Goal: Information Seeking & Learning: Learn about a topic

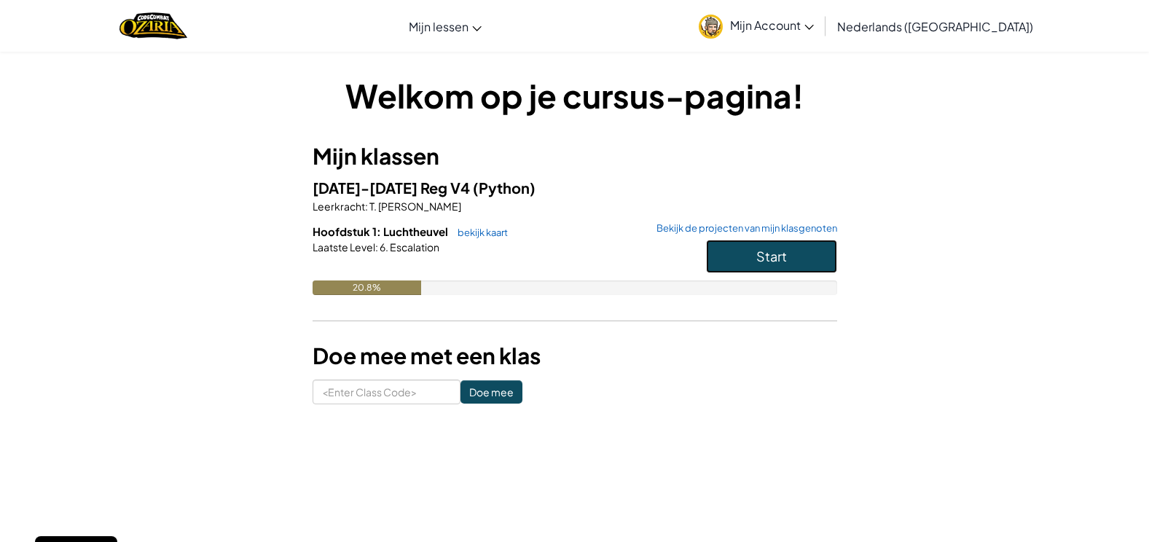
click at [757, 259] on span "Start" at bounding box center [771, 256] width 31 height 17
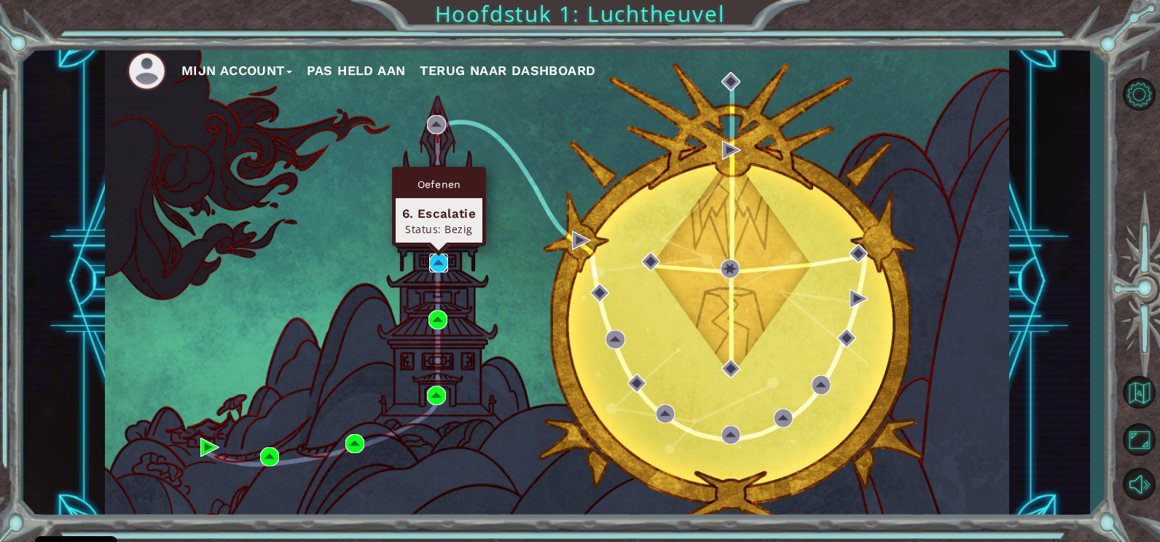
click at [439, 266] on img at bounding box center [438, 263] width 19 height 19
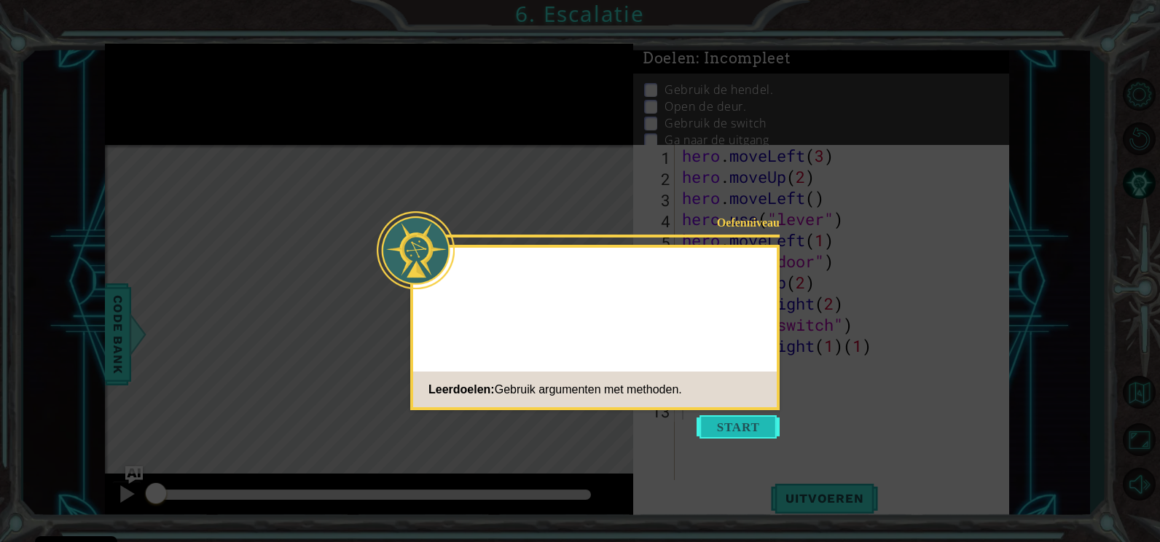
click at [727, 416] on button "Start" at bounding box center [738, 426] width 83 height 23
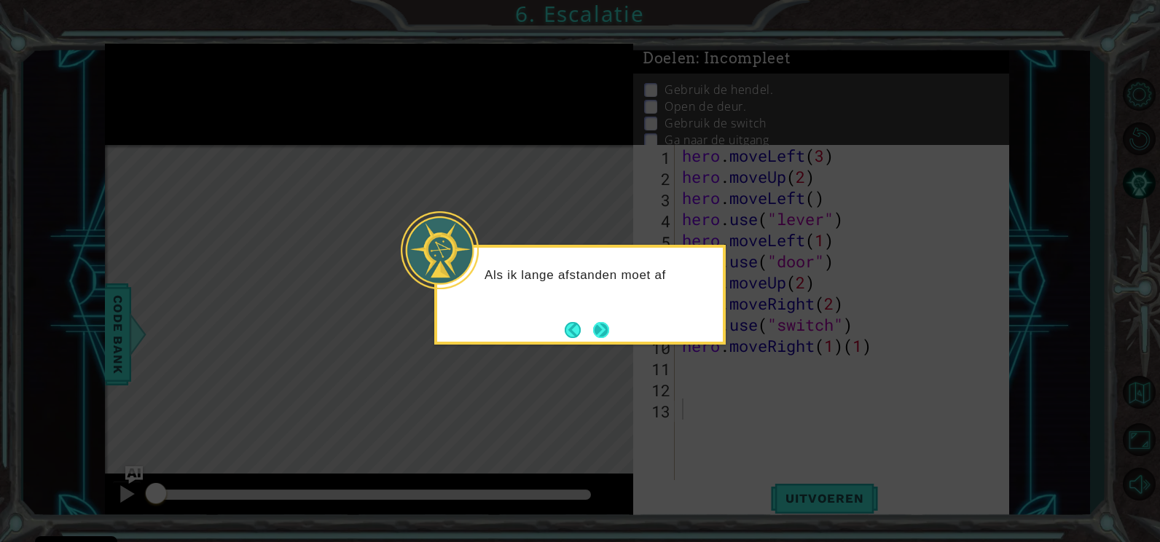
click at [609, 337] on button "Next" at bounding box center [601, 330] width 16 height 16
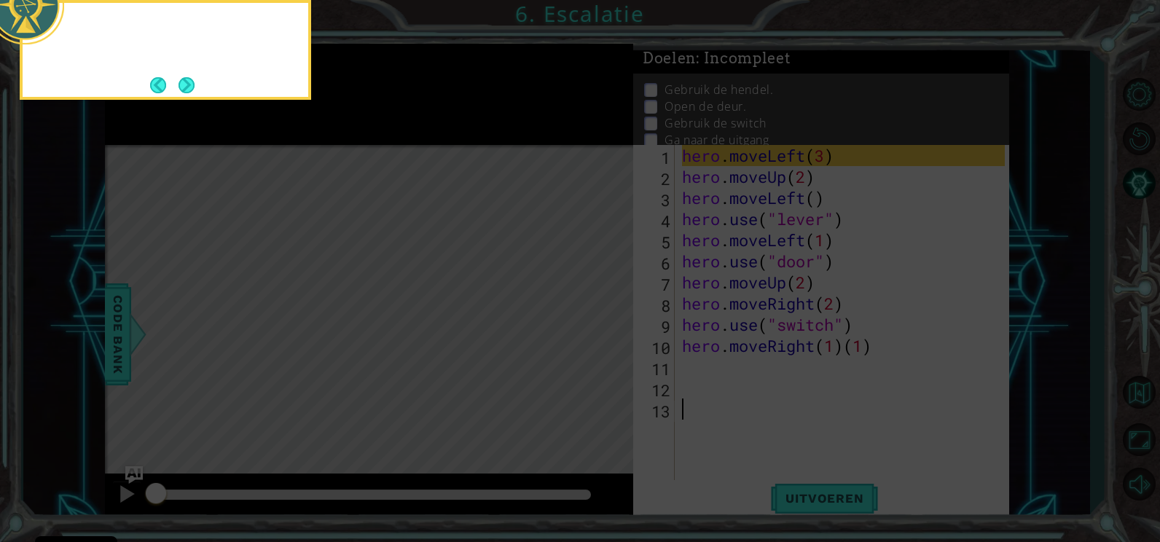
click at [610, 337] on icon at bounding box center [580, 81] width 1160 height 922
click at [460, 262] on icon at bounding box center [580, 81] width 1160 height 922
click at [186, 86] on button "Next" at bounding box center [187, 85] width 16 height 16
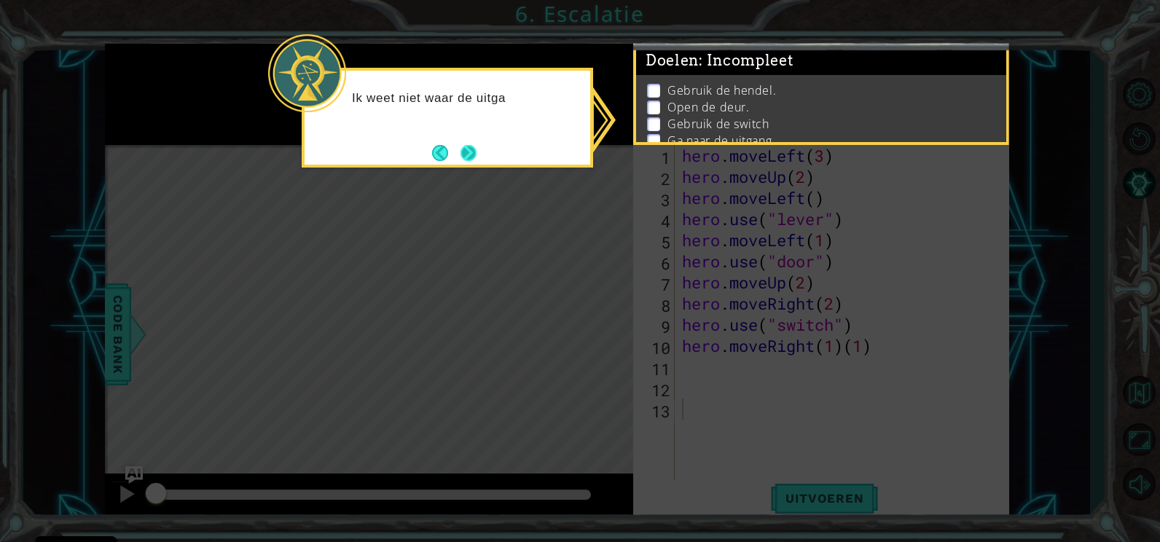
click at [460, 157] on button "Next" at bounding box center [468, 153] width 16 height 16
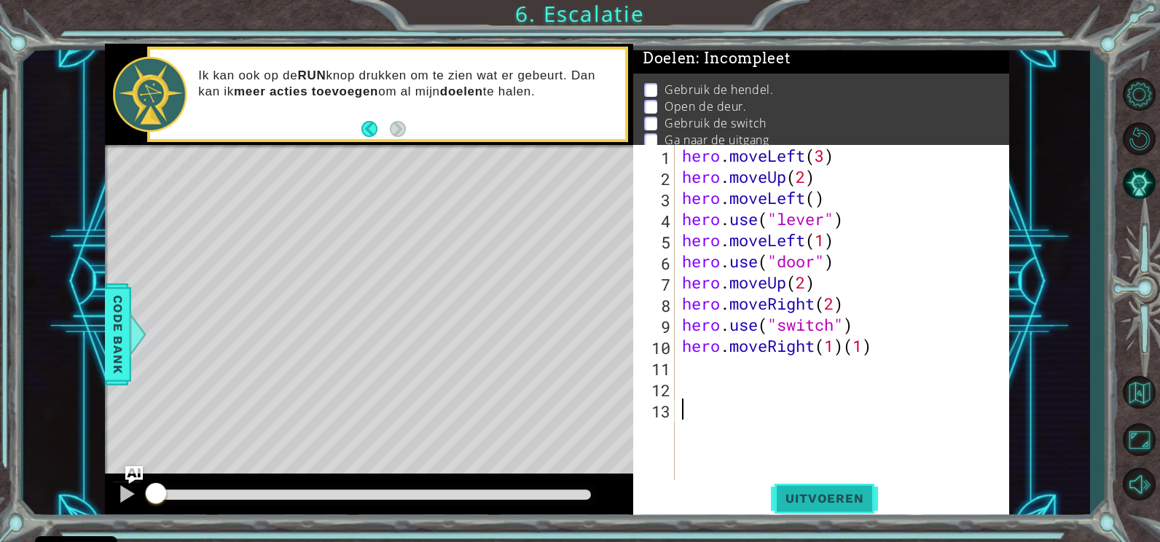
click at [828, 501] on span "Uitvoeren" at bounding box center [824, 498] width 107 height 15
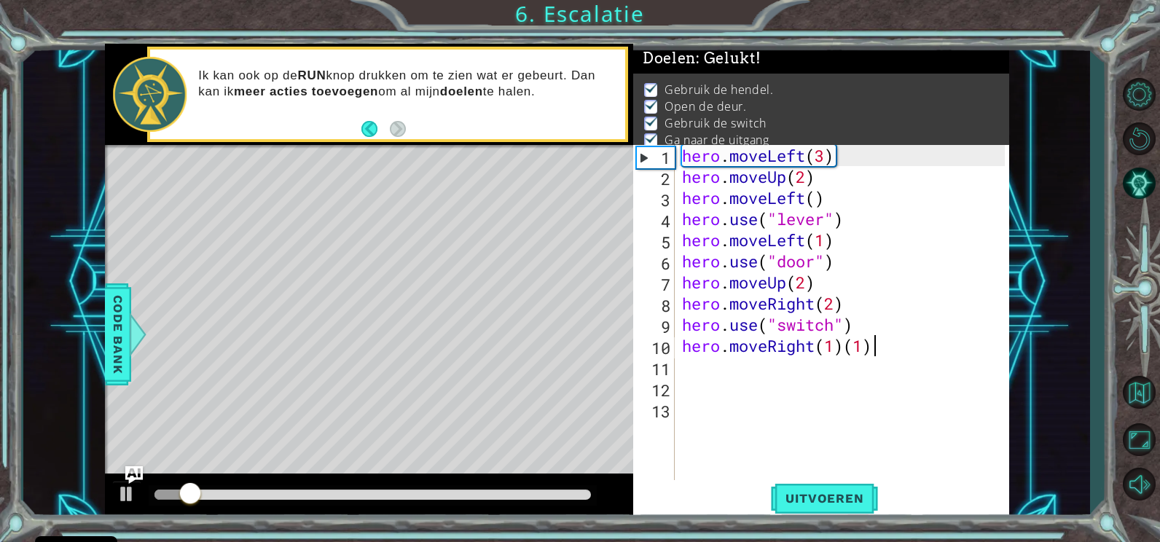
click at [875, 347] on div "hero . moveLeft ( 3 ) hero . moveUp ( 2 ) hero . moveLeft ( ) hero . use ( "lev…" at bounding box center [845, 335] width 333 height 380
type textarea "hero.moveRight(1)"
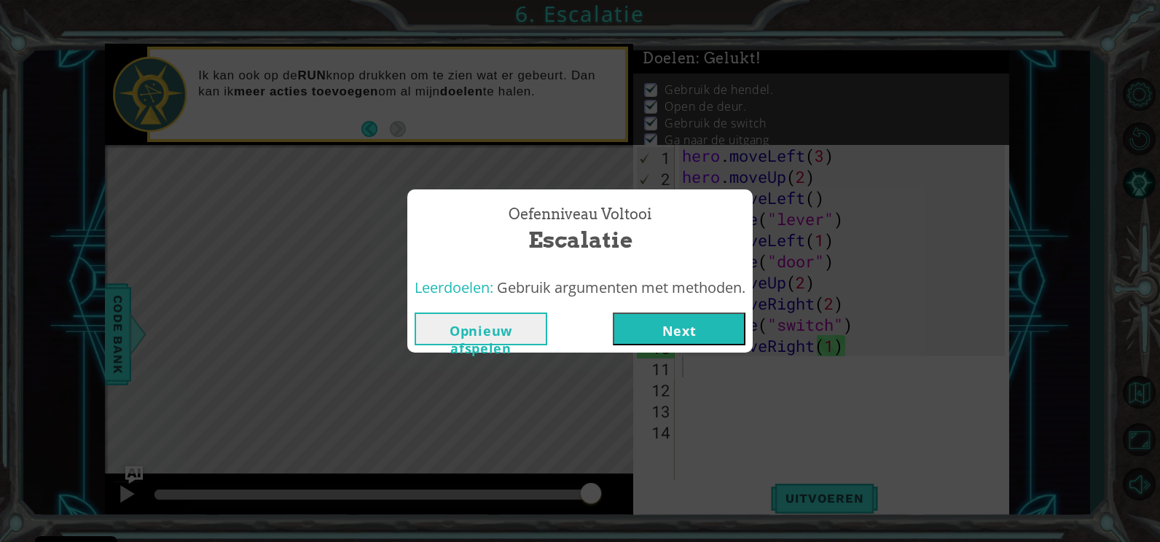
click at [722, 340] on button "Next" at bounding box center [679, 329] width 133 height 33
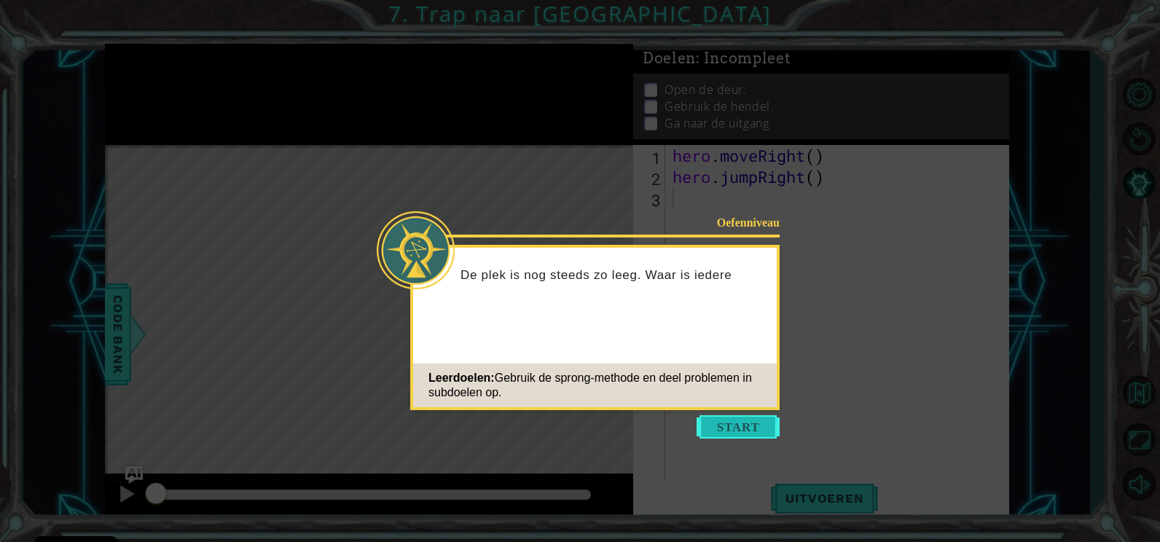
click at [745, 430] on button "Start" at bounding box center [738, 426] width 83 height 23
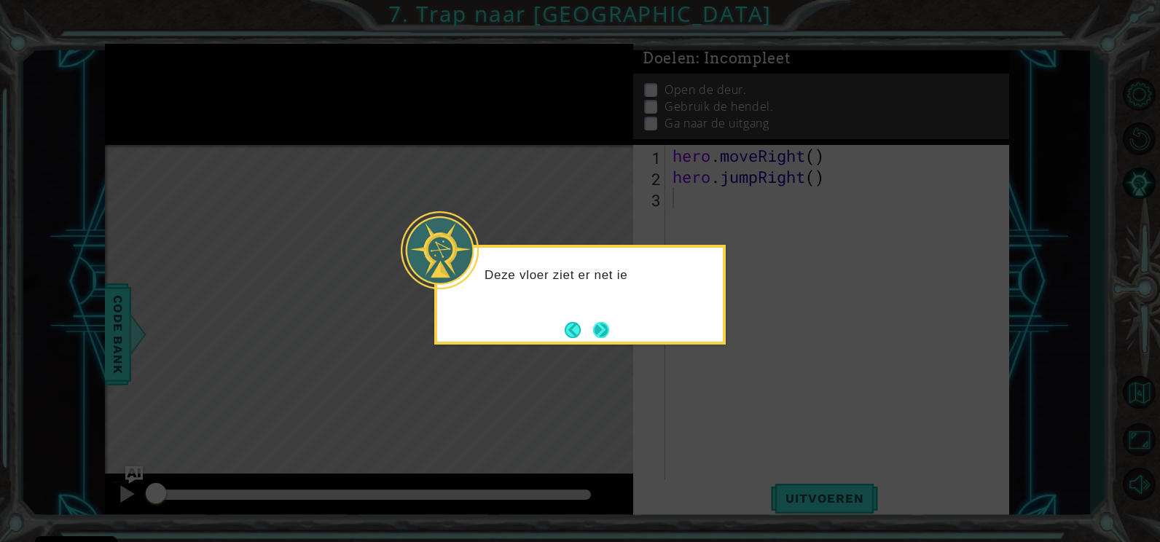
click at [605, 336] on button "Next" at bounding box center [601, 330] width 16 height 16
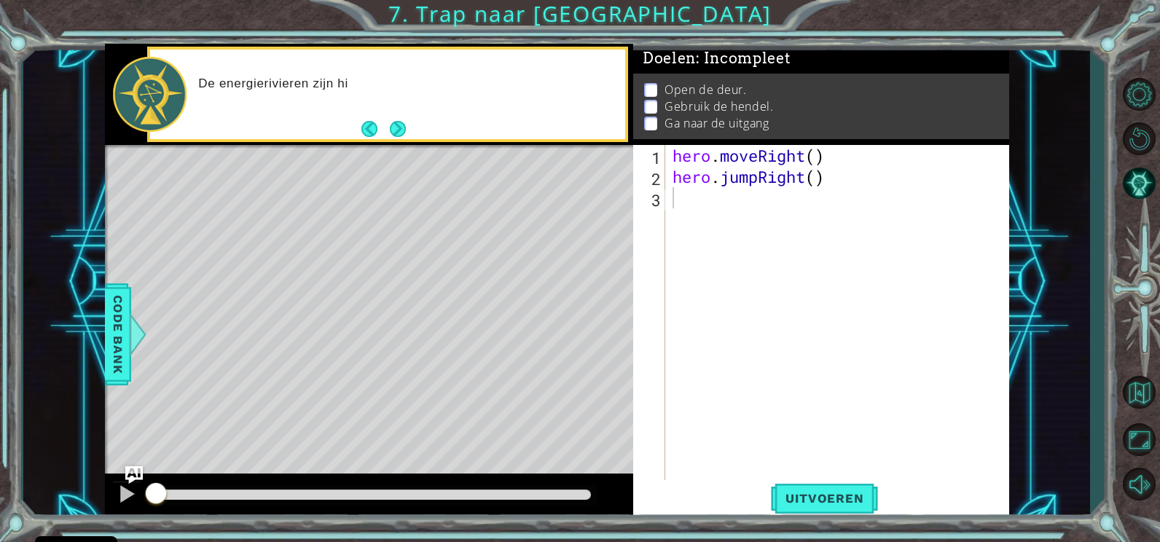
click at [536, 15] on div "1 ההההההההההההההההההההההההההההההההההההההההההההההההההההההההההההההההההההההההההההה…" at bounding box center [580, 271] width 1160 height 542
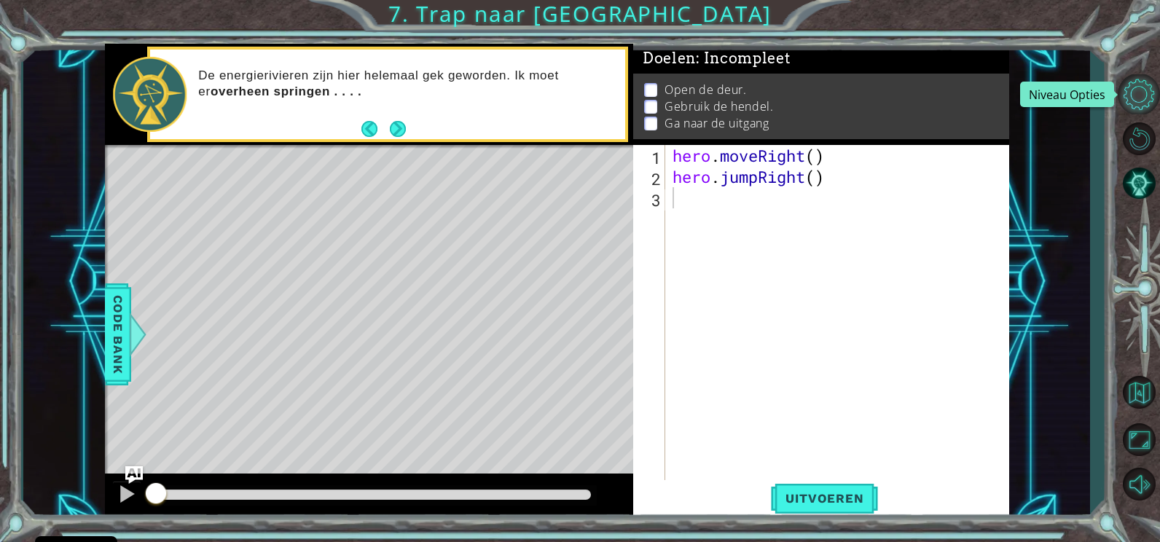
click at [1137, 96] on button "Niveau Opties" at bounding box center [1139, 94] width 42 height 40
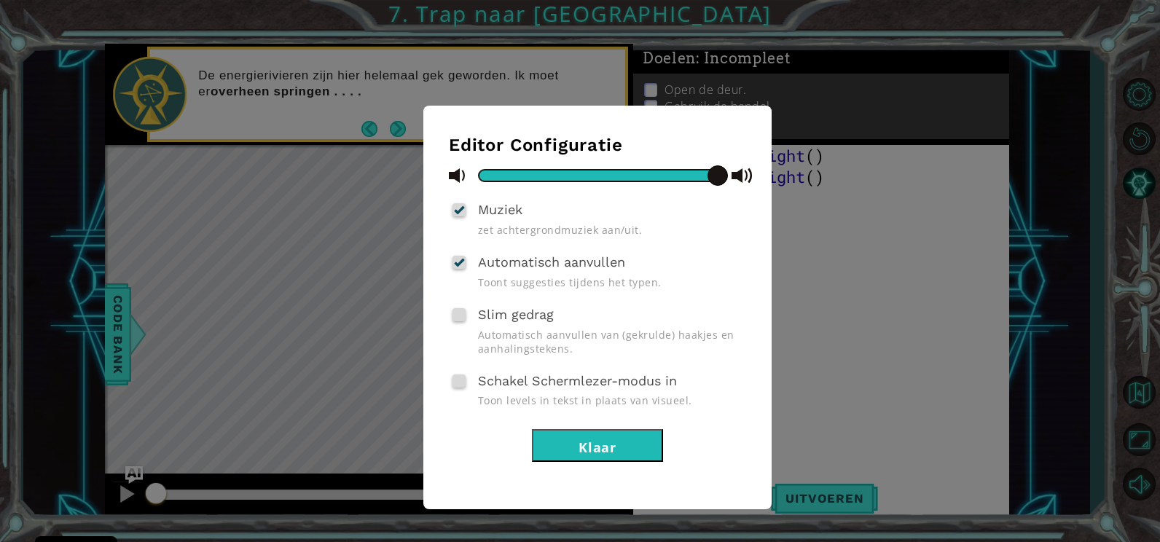
click at [643, 455] on button "Klaar" at bounding box center [597, 445] width 131 height 33
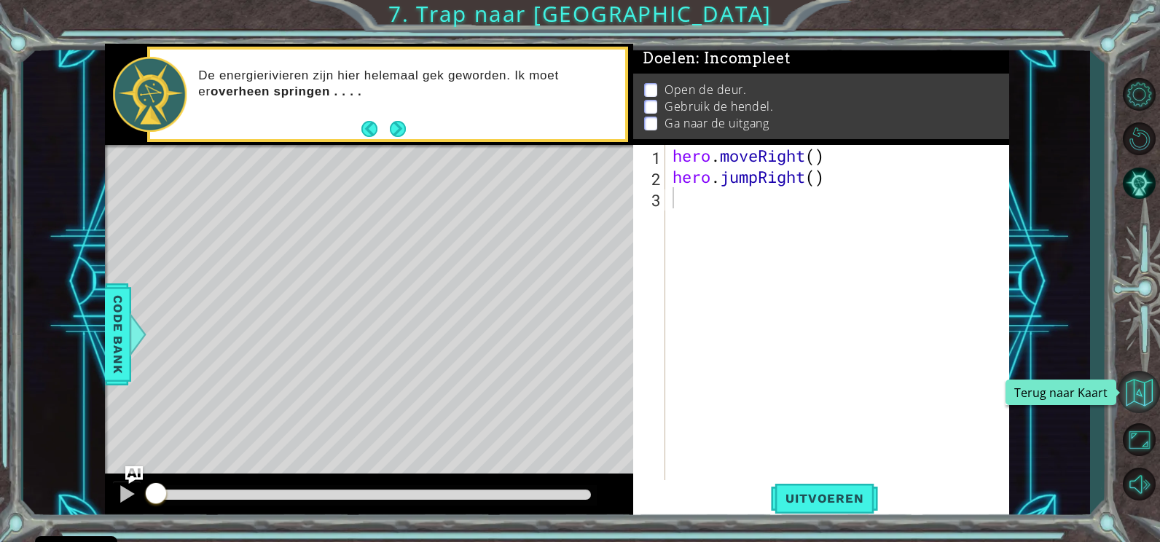
click at [1148, 385] on button "Terug naar Kaart" at bounding box center [1139, 392] width 42 height 42
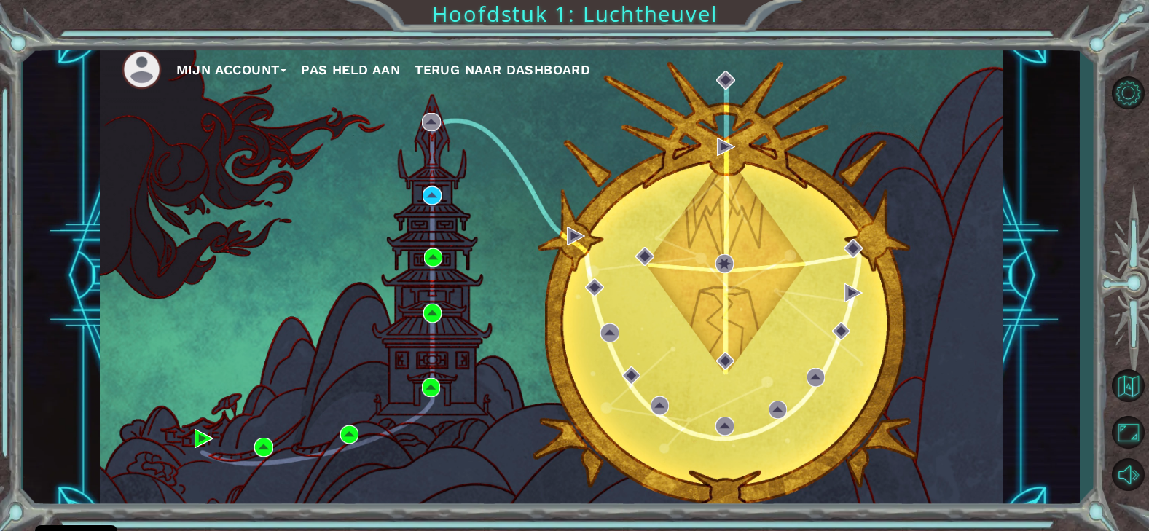
click at [544, 70] on span "Terug naar Dashboard" at bounding box center [503, 69] width 176 height 15
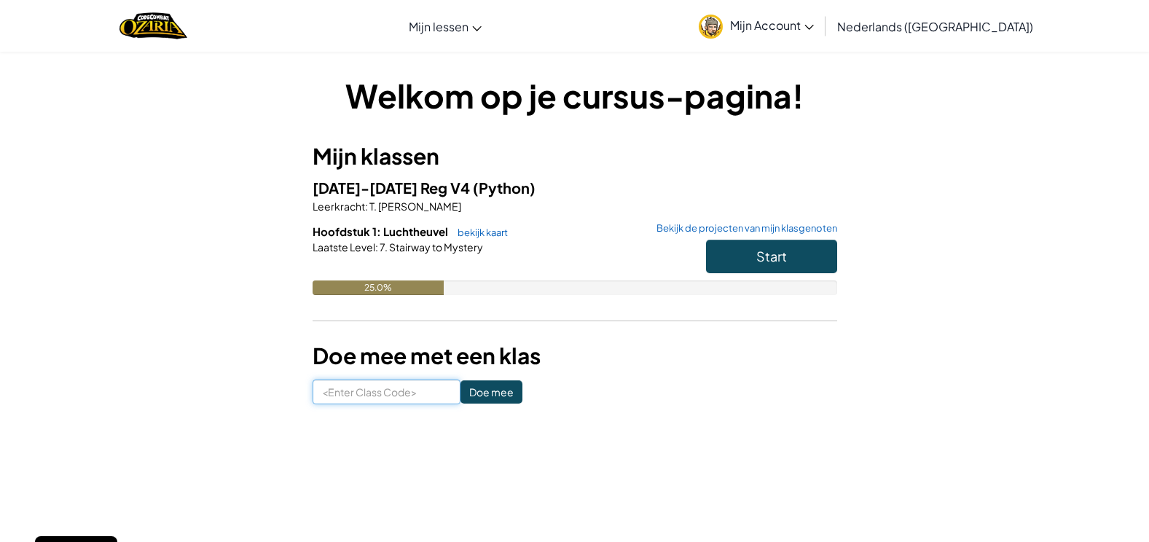
click at [377, 401] on input at bounding box center [387, 392] width 148 height 25
type input "crashangrylazy"
click input "Doe mee" at bounding box center [491, 391] width 62 height 23
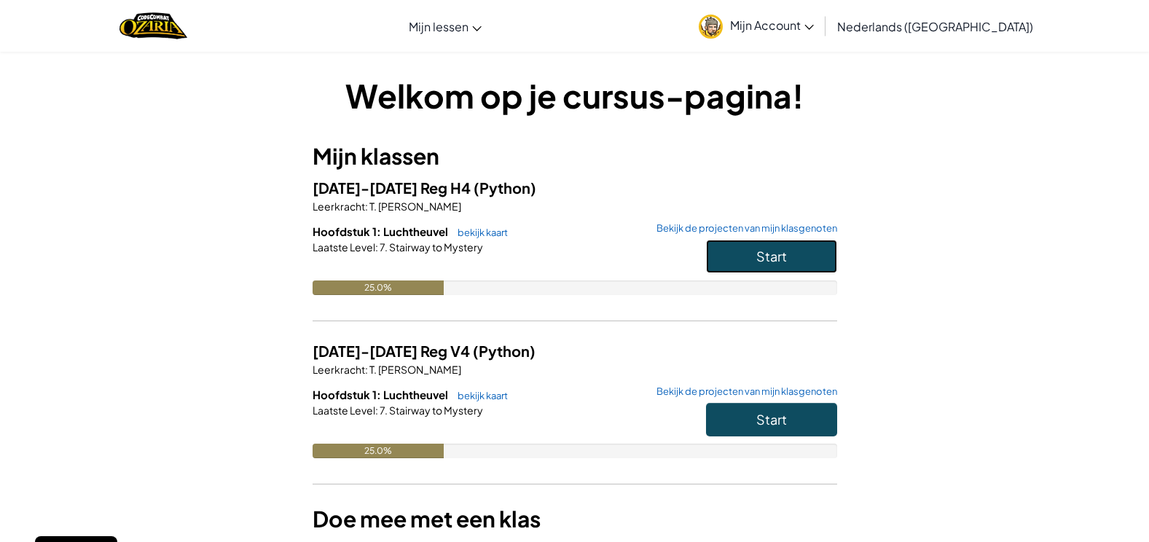
click at [766, 261] on span "Start" at bounding box center [771, 256] width 31 height 17
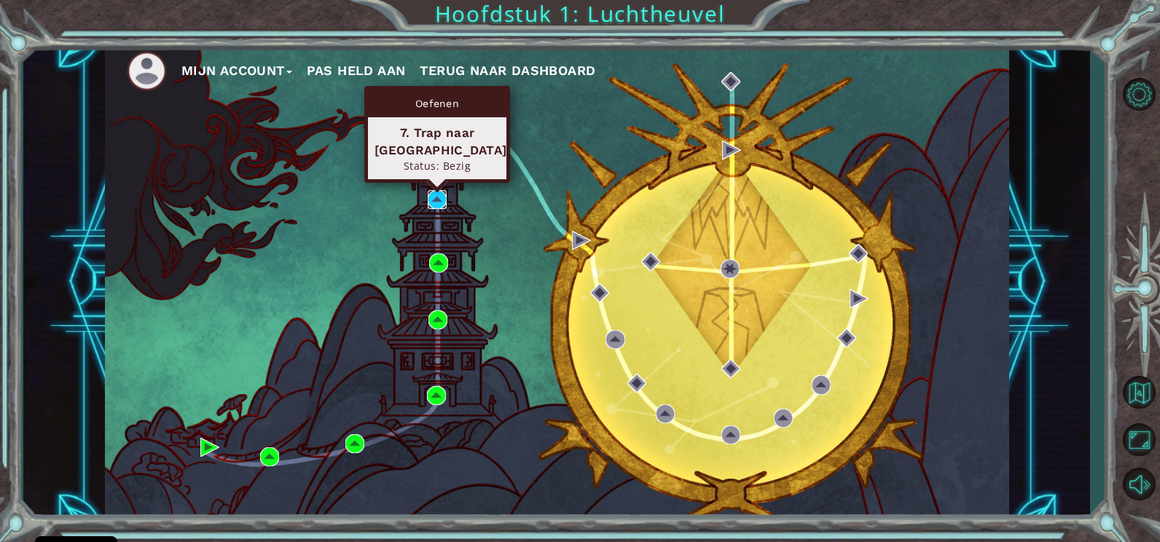
click at [436, 197] on img at bounding box center [437, 199] width 19 height 19
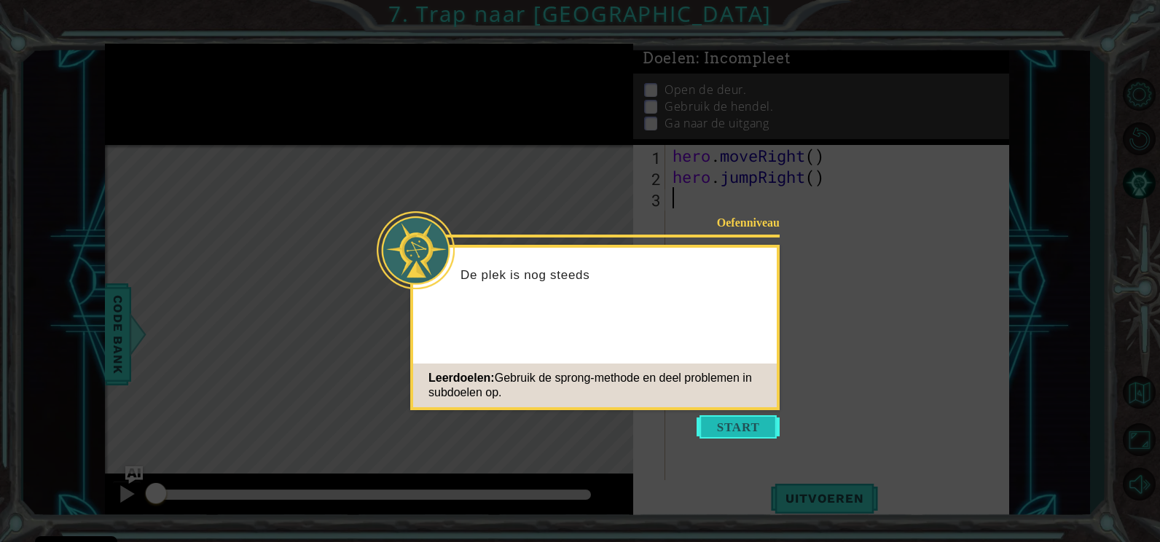
click at [750, 431] on button "Start" at bounding box center [738, 426] width 83 height 23
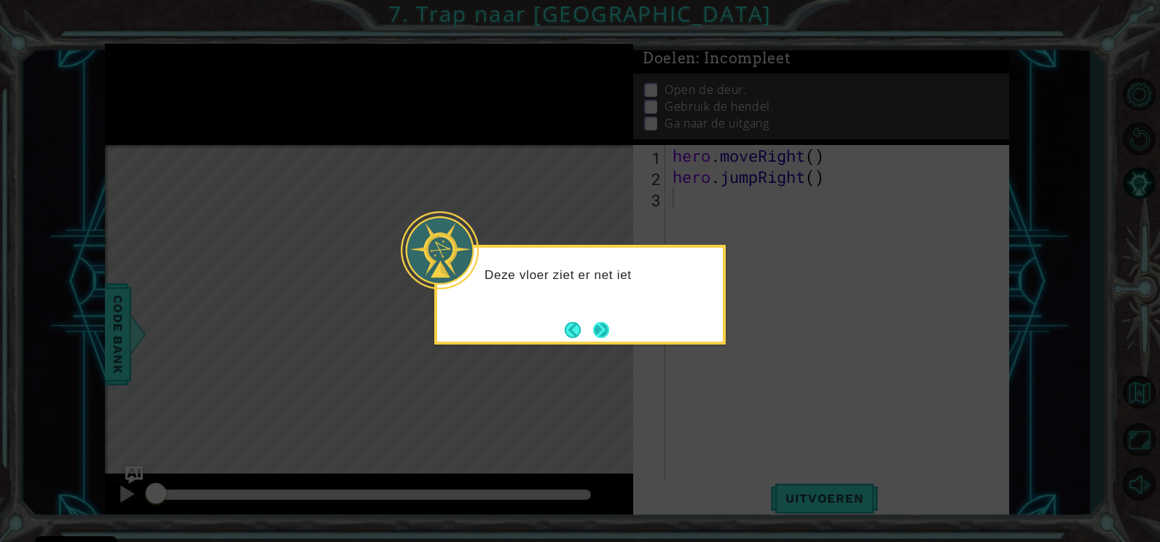
click at [605, 330] on button "Next" at bounding box center [601, 330] width 16 height 16
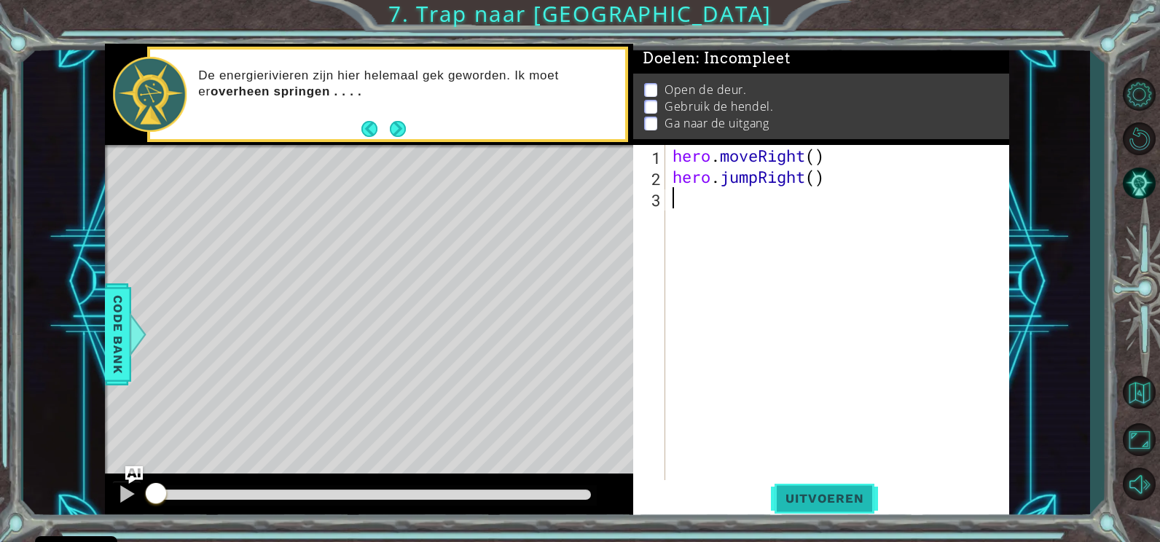
click at [841, 505] on span "Uitvoeren" at bounding box center [824, 498] width 107 height 15
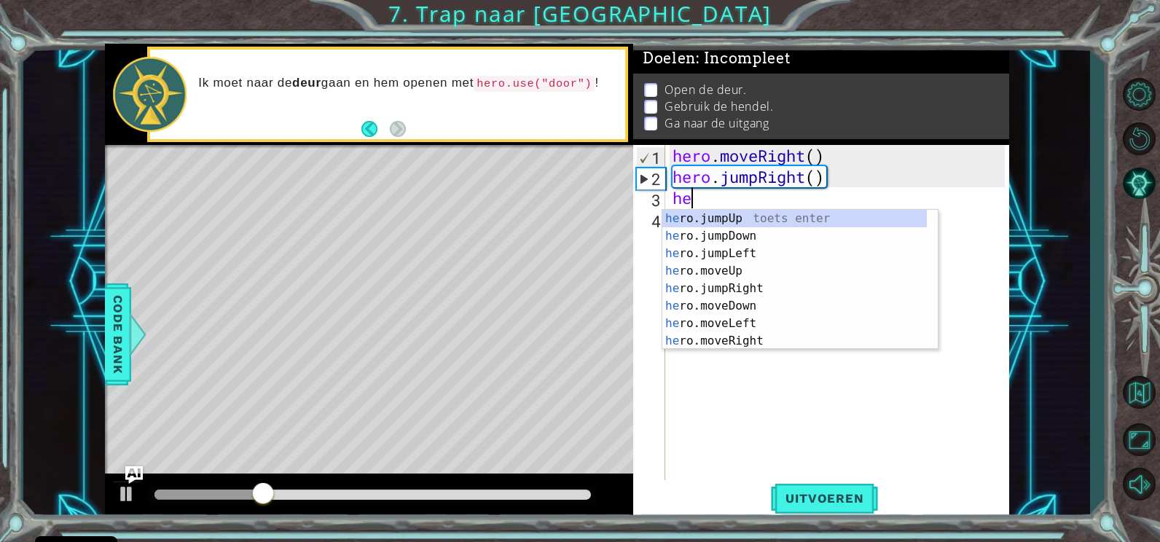
scroll to position [0, 1]
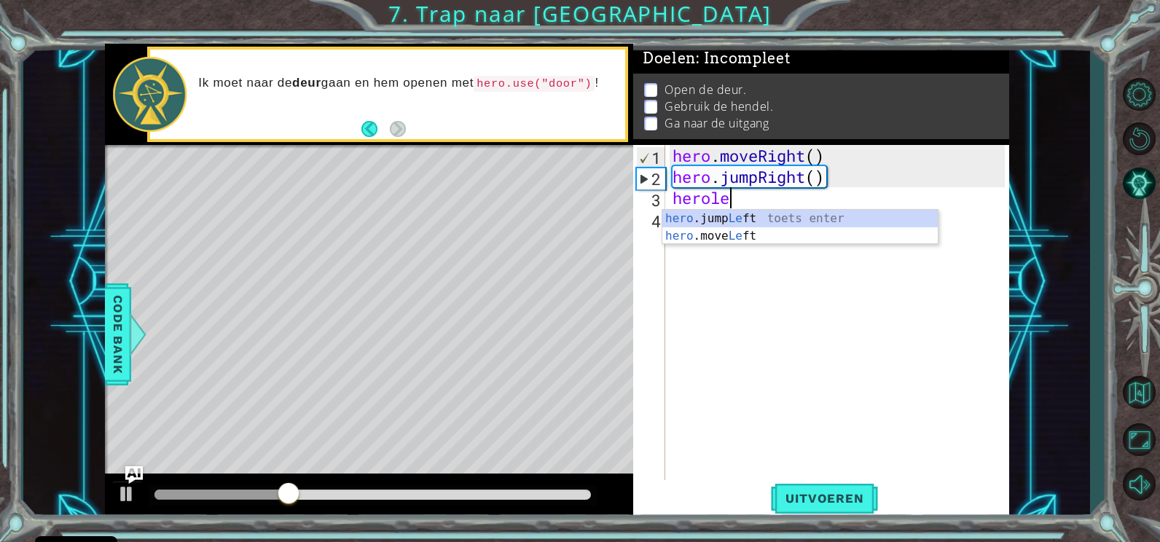
type textarea "heroleft"
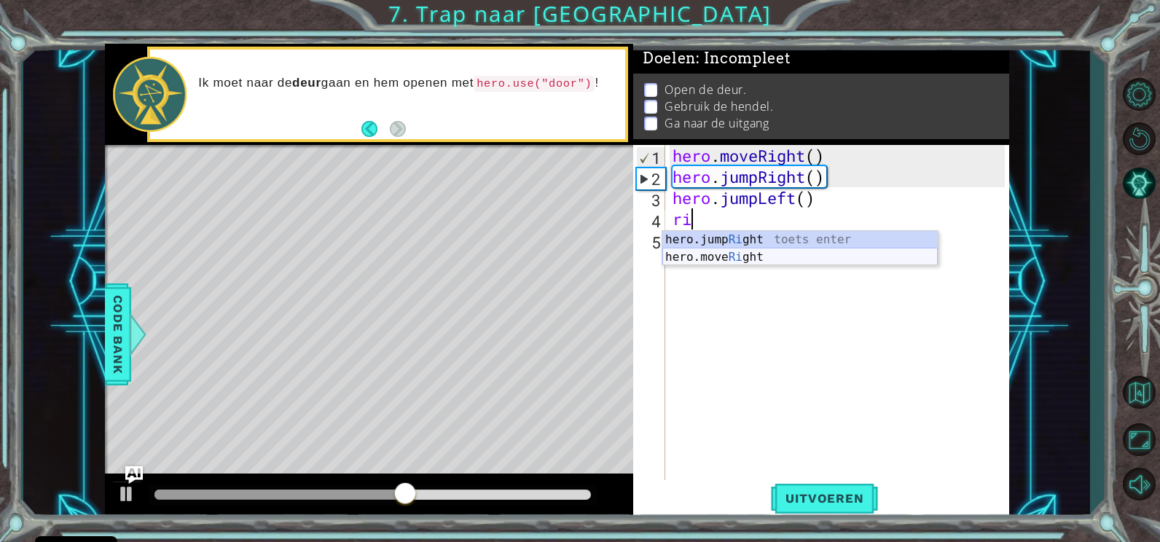
click at [734, 256] on div "hero.jump Ri ght toets enter hero.move Ri ght toets enter" at bounding box center [799, 266] width 275 height 70
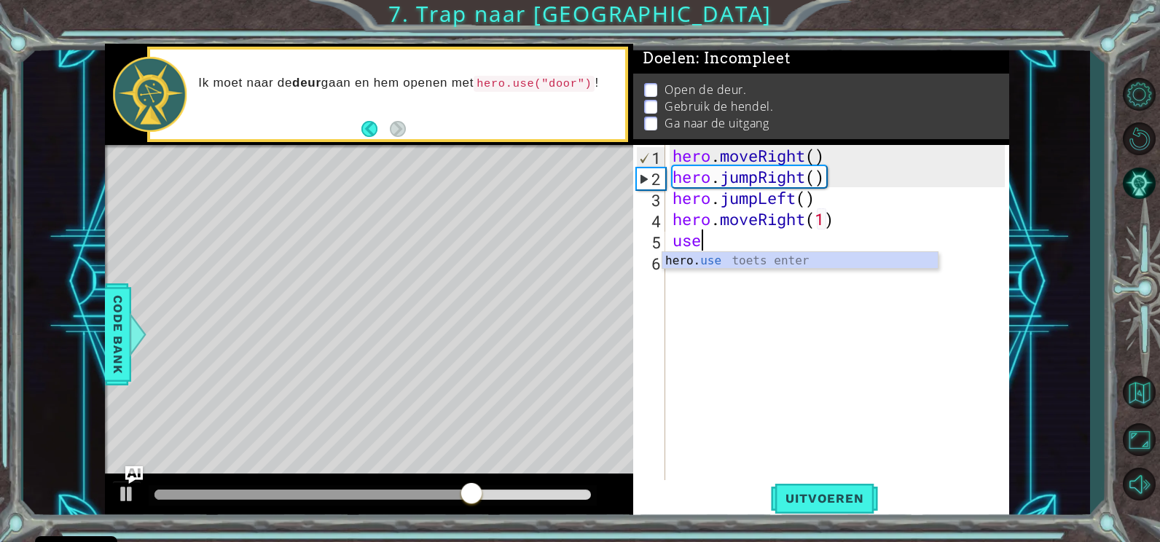
scroll to position [0, 8]
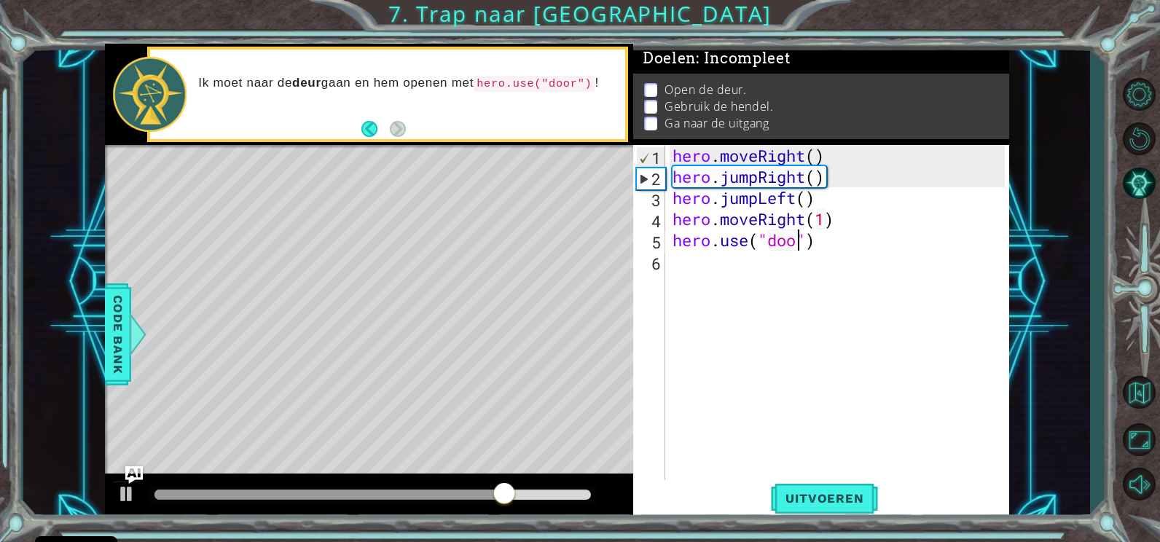
type textarea "hero.use("door")"
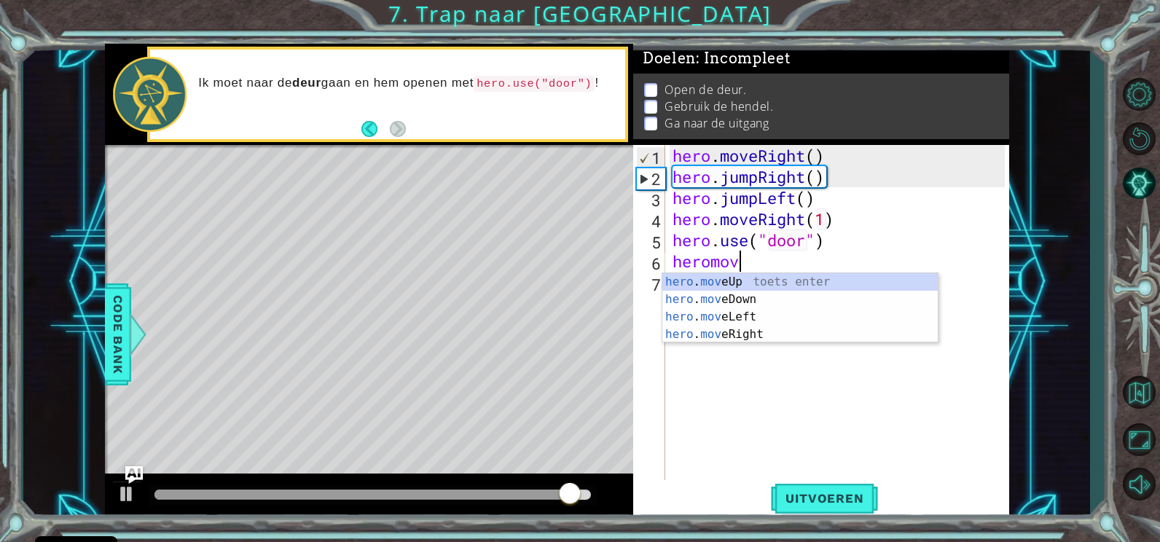
scroll to position [0, 3]
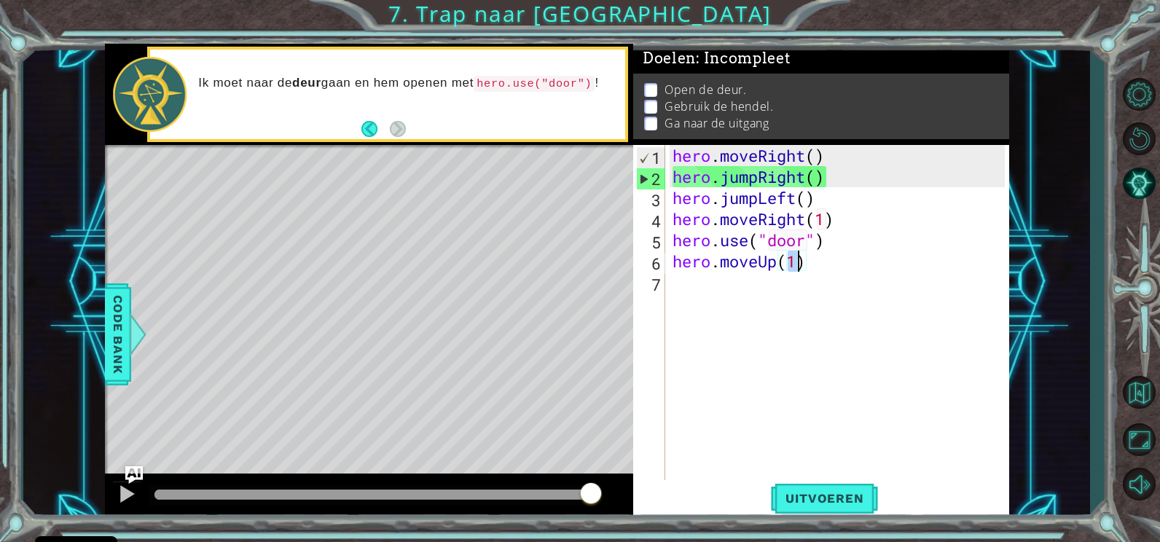
type textarea "hero.moveUp(2)"
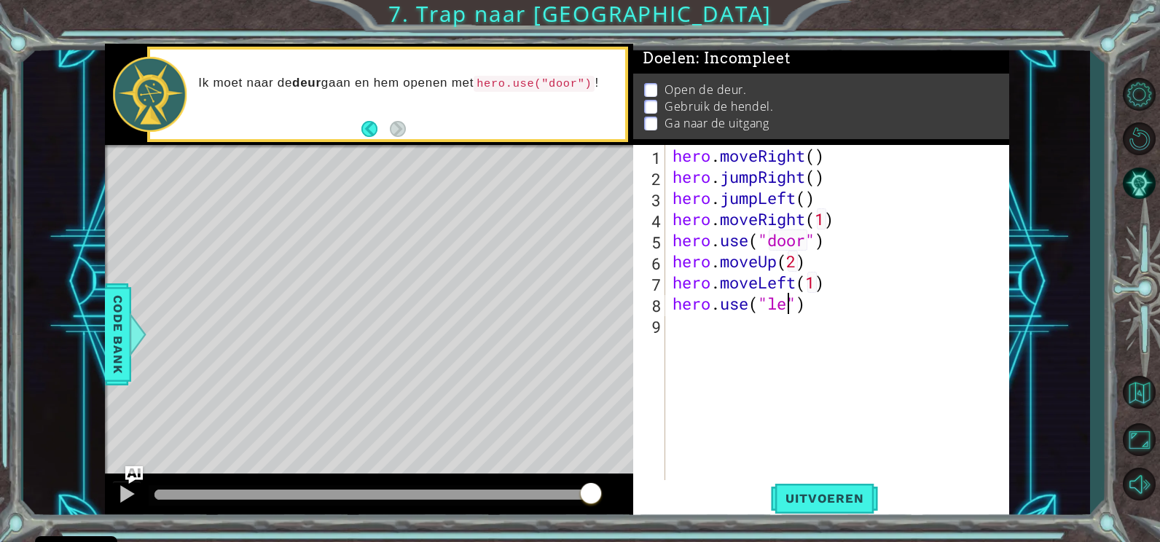
scroll to position [0, 7]
type textarea "hero.use("lever")"
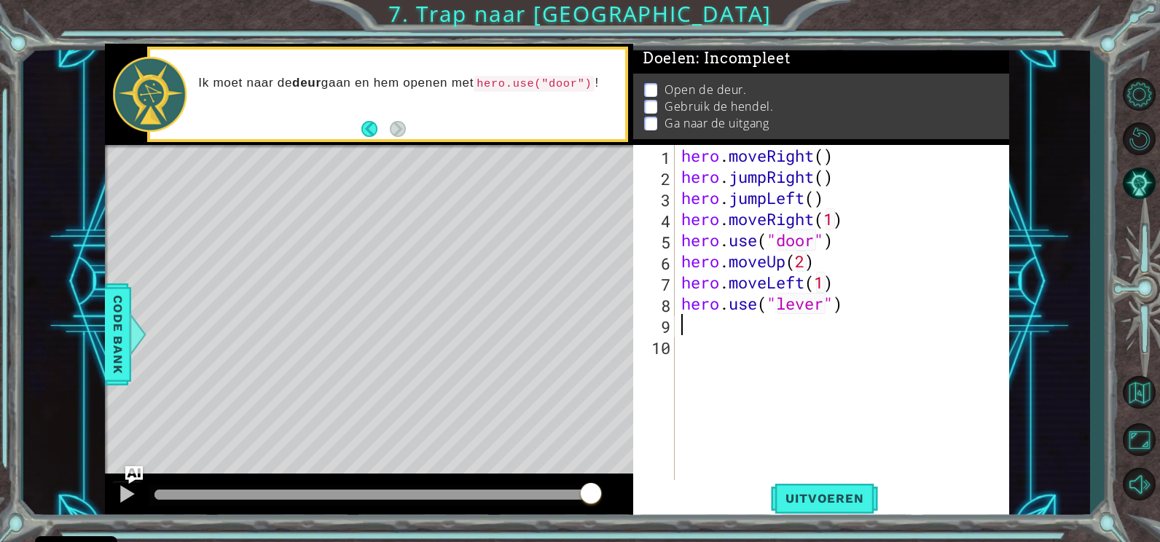
click at [833, 519] on div "1 2 3 4 5 6 7 8 9 10 hero . moveRight ( ) hero . jumpRight ( ) hero . jumpLeft …" at bounding box center [821, 332] width 376 height 375
click at [827, 492] on span "Uitvoeren" at bounding box center [824, 498] width 107 height 15
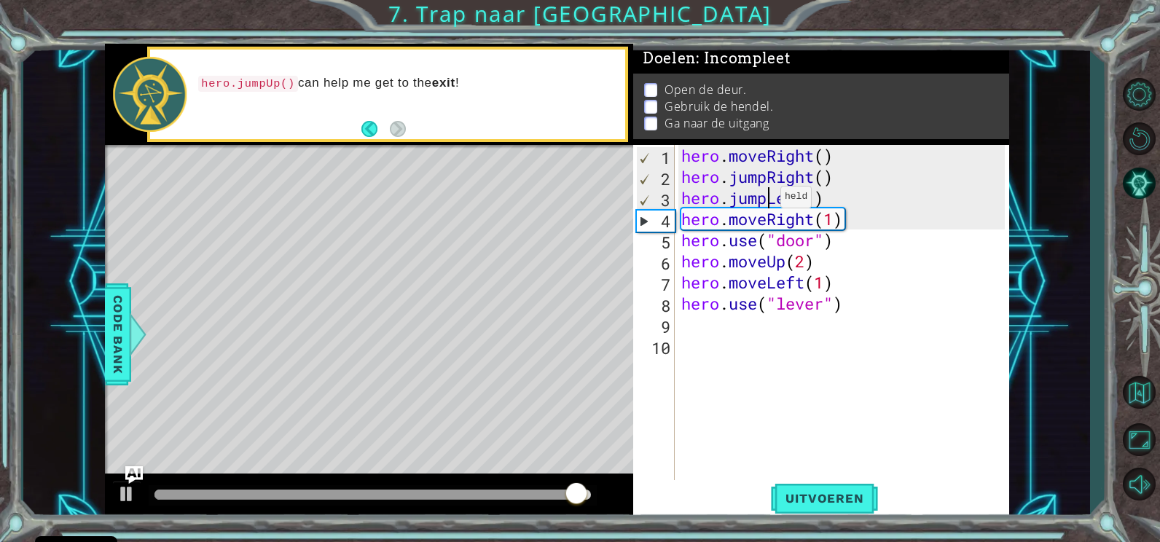
click at [767, 200] on div "hero . moveRight ( ) hero . jumpRight ( ) hero . jumpLeft ( ) hero . moveRight …" at bounding box center [845, 335] width 334 height 380
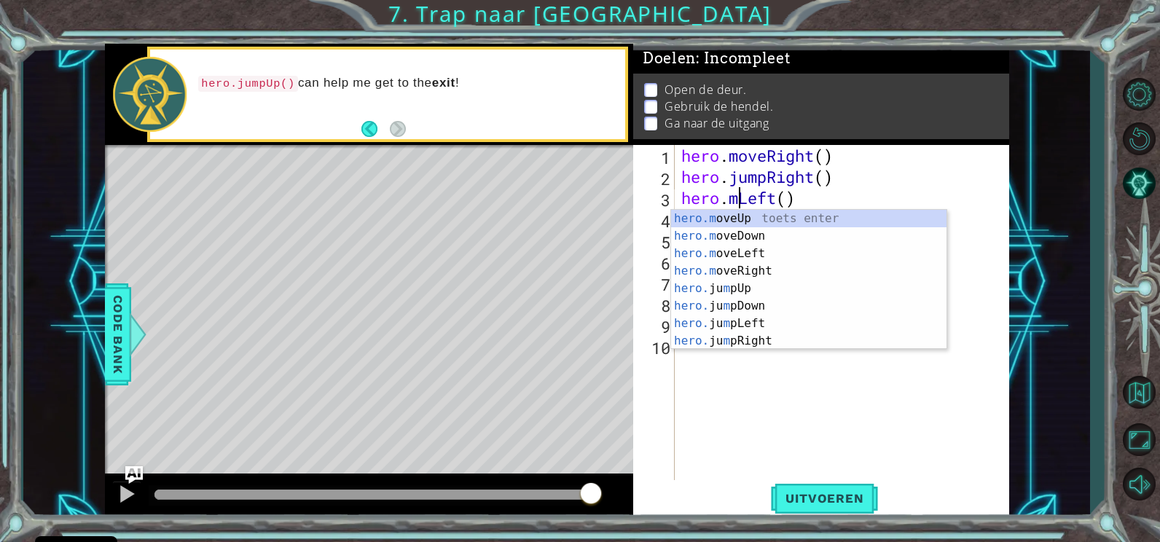
scroll to position [0, 4]
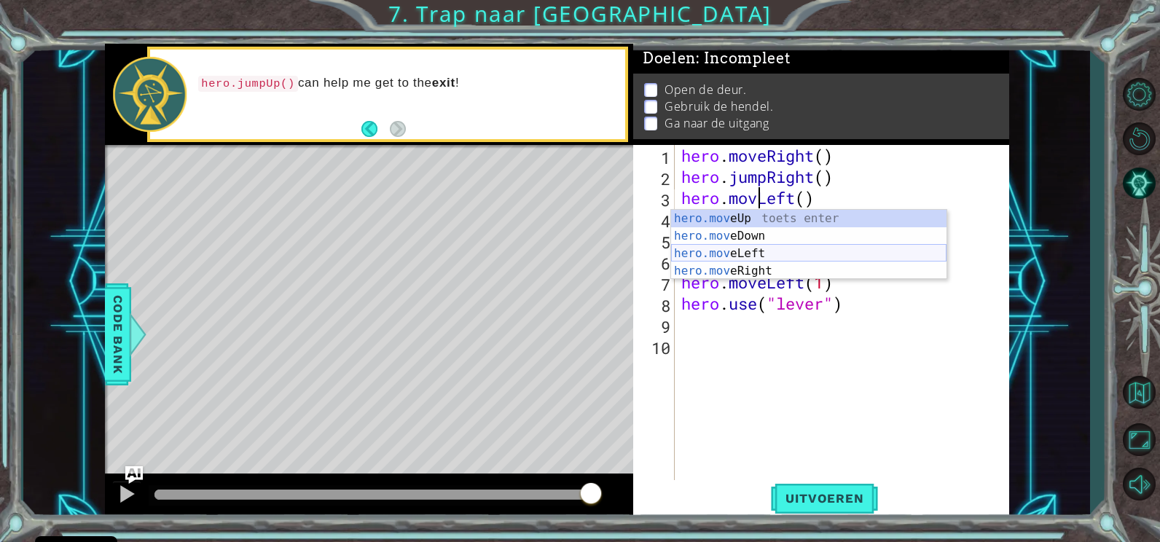
click at [743, 248] on div "hero.mov eUp toets enter hero.mov eDown toets enter hero.mov eLeft toets enter …" at bounding box center [808, 262] width 275 height 105
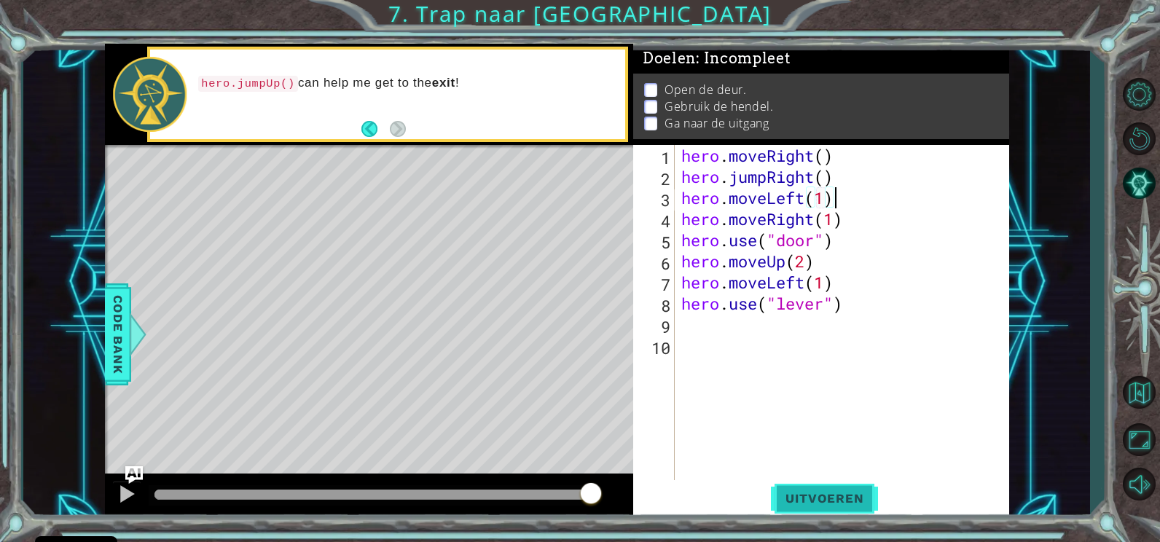
click at [852, 486] on button "Uitvoeren" at bounding box center [824, 499] width 107 height 38
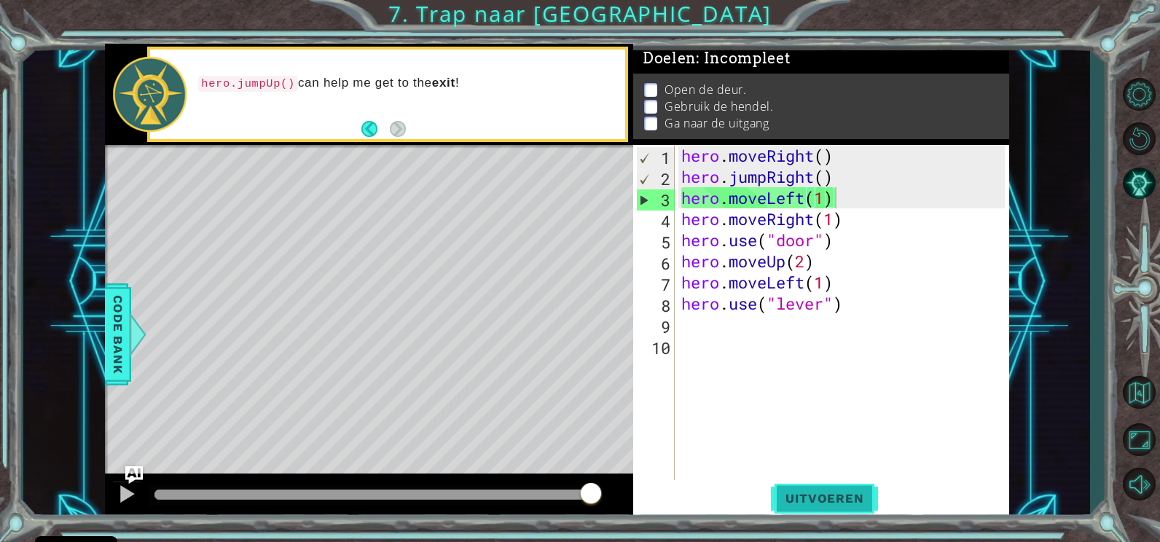
click at [864, 490] on button "Uitvoeren" at bounding box center [824, 499] width 107 height 38
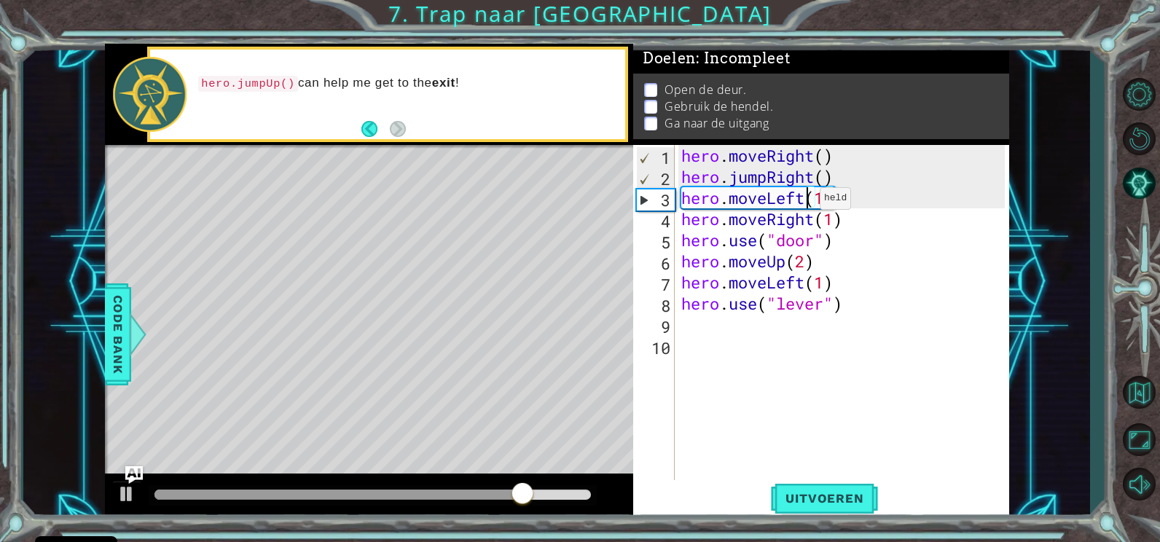
click at [807, 202] on div "hero . moveRight ( ) hero . jumpRight ( ) hero . moveLeft ( 1 ) hero . moveRigh…" at bounding box center [845, 335] width 334 height 380
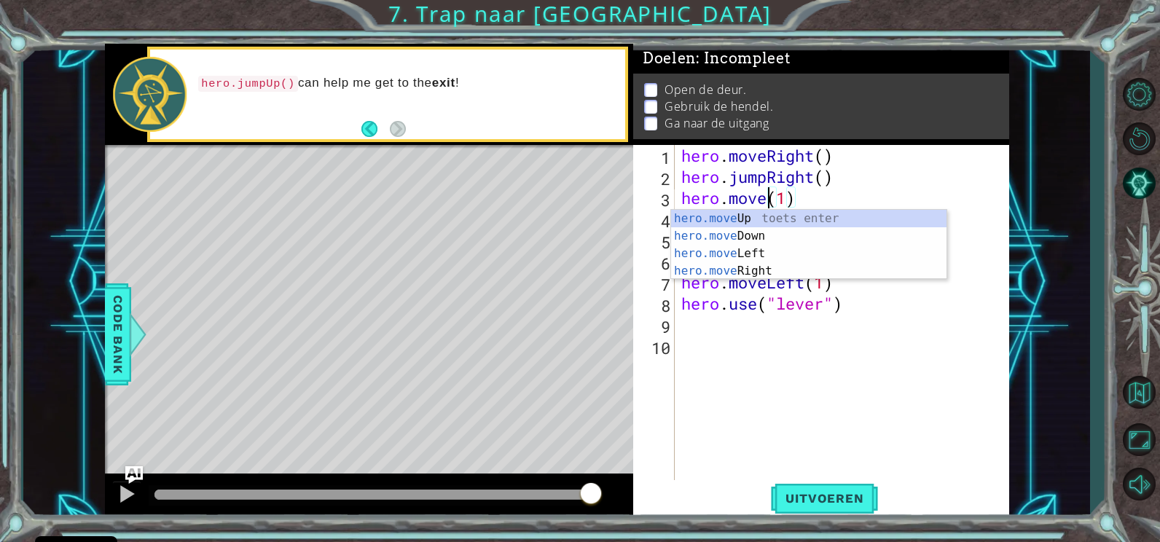
scroll to position [0, 5]
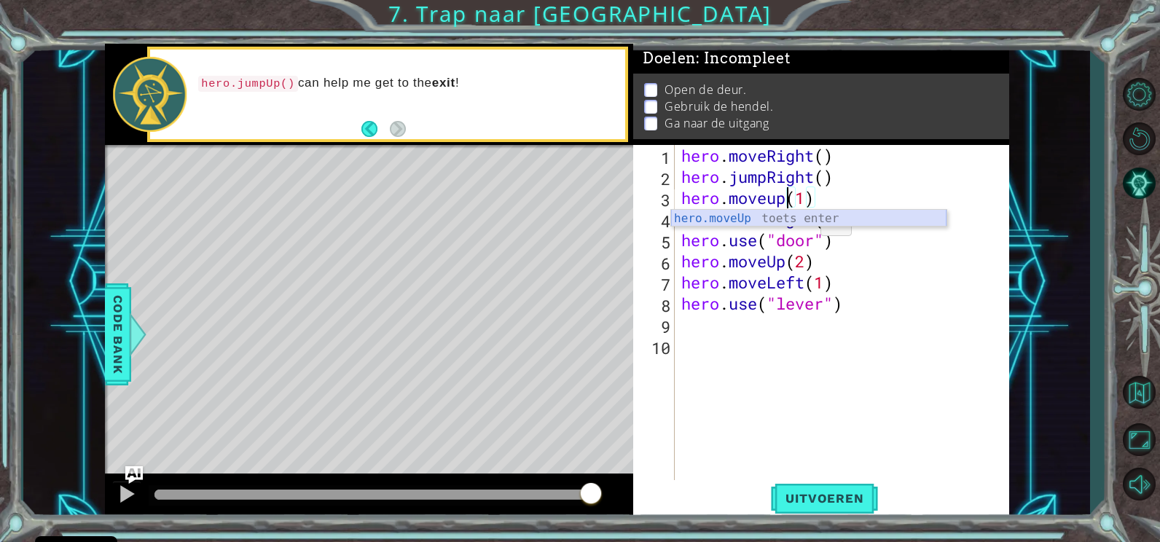
click at [805, 214] on div "hero.moveUp toets enter" at bounding box center [808, 236] width 275 height 52
click at [800, 200] on div "hero . moveRight ( ) hero . jumpRight ( ) hero . moveUp ) ( 1 ) hero . moveRigh…" at bounding box center [845, 335] width 334 height 380
type textarea "hero.moveUp(1)"
click at [820, 493] on span "Uitvoeren" at bounding box center [824, 498] width 107 height 15
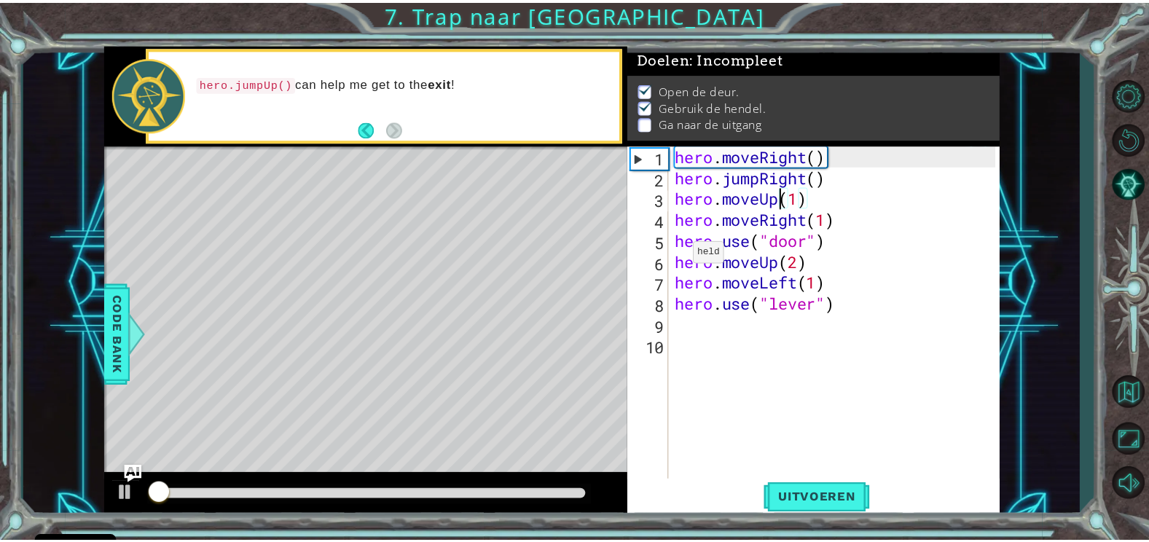
scroll to position [7, 0]
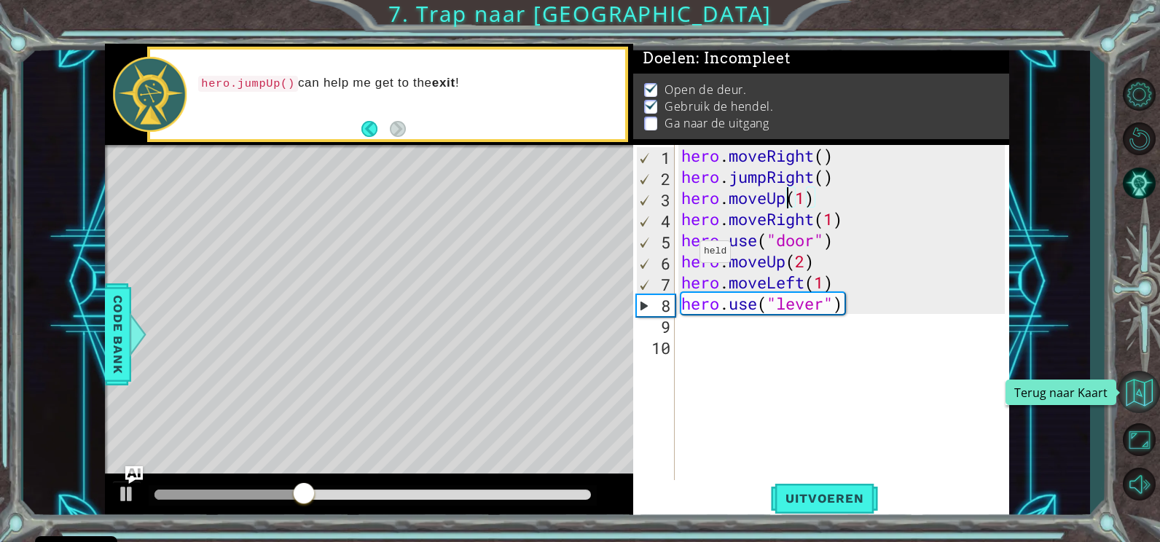
click at [1142, 390] on button "Terug naar Kaart" at bounding box center [1139, 392] width 42 height 42
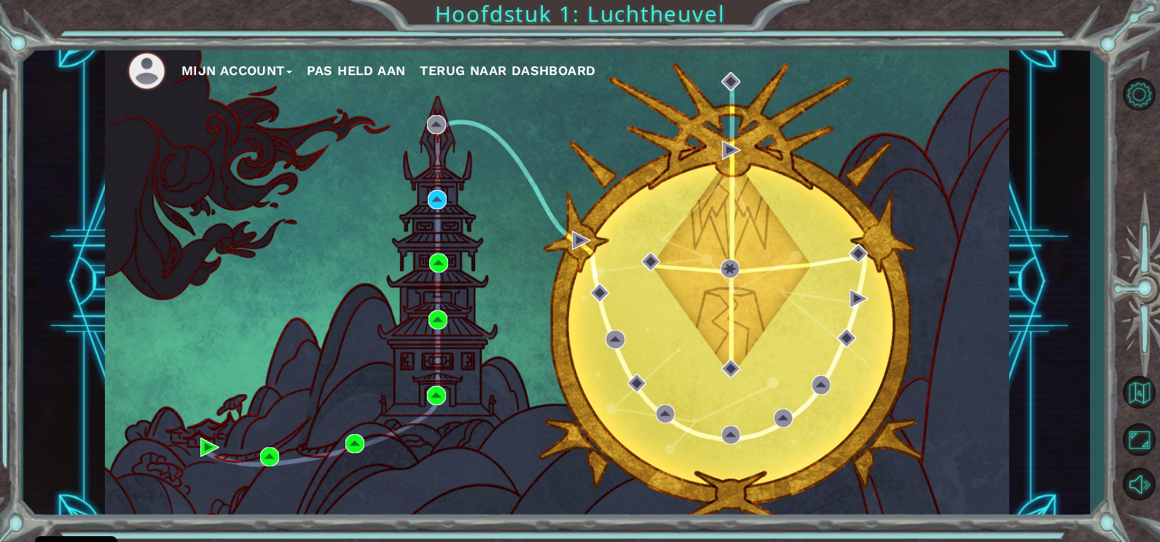
click at [549, 68] on span "Terug naar Dashboard" at bounding box center [508, 70] width 176 height 15
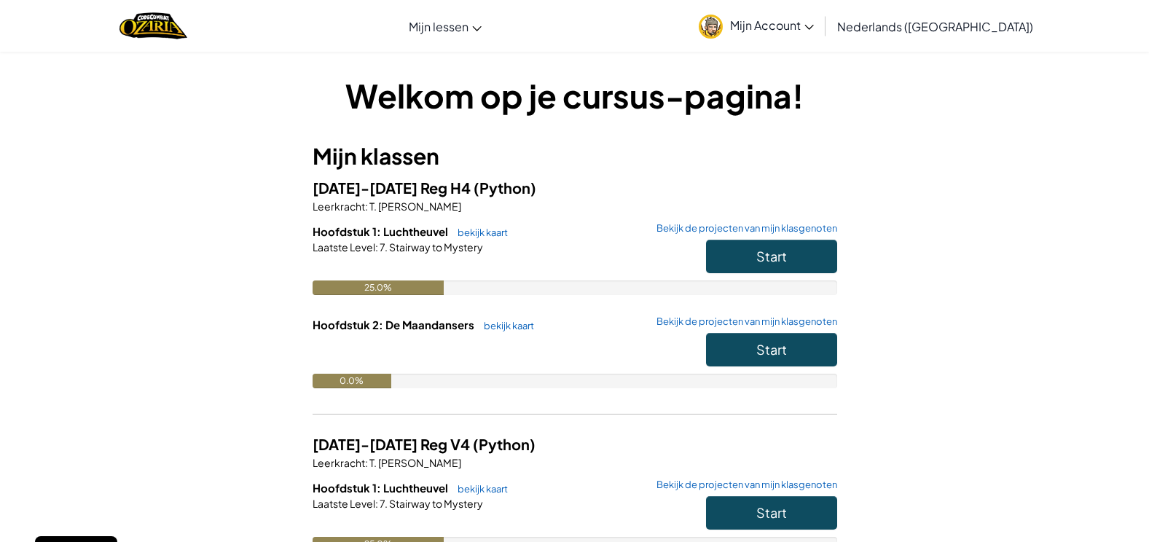
drag, startPoint x: 583, startPoint y: 406, endPoint x: 589, endPoint y: 412, distance: 8.8
drag, startPoint x: 589, startPoint y: 412, endPoint x: 1064, endPoint y: 399, distance: 475.2
click at [1064, 399] on div "Welkom op je cursus-pagina! Mijn klassen [DATE]-[DATE] Reg H4 (Python) Leerkrac…" at bounding box center [574, 367] width 1149 height 632
click at [757, 345] on span "Start" at bounding box center [771, 349] width 31 height 17
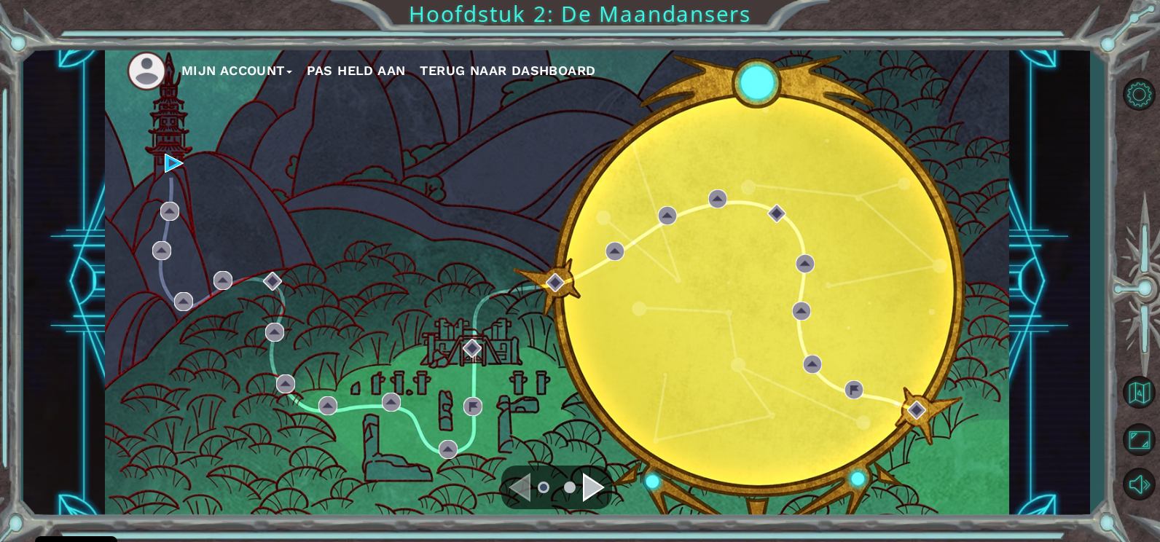
click at [593, 484] on div "Navigate to the next page" at bounding box center [594, 487] width 22 height 29
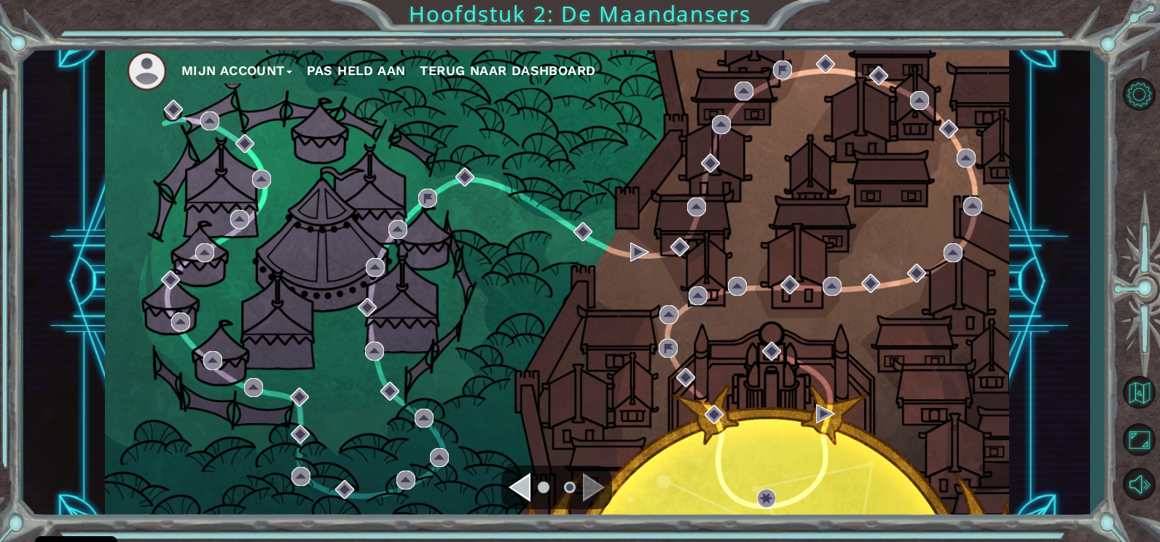
click at [529, 489] on div "Navigate to the previous page" at bounding box center [520, 487] width 22 height 29
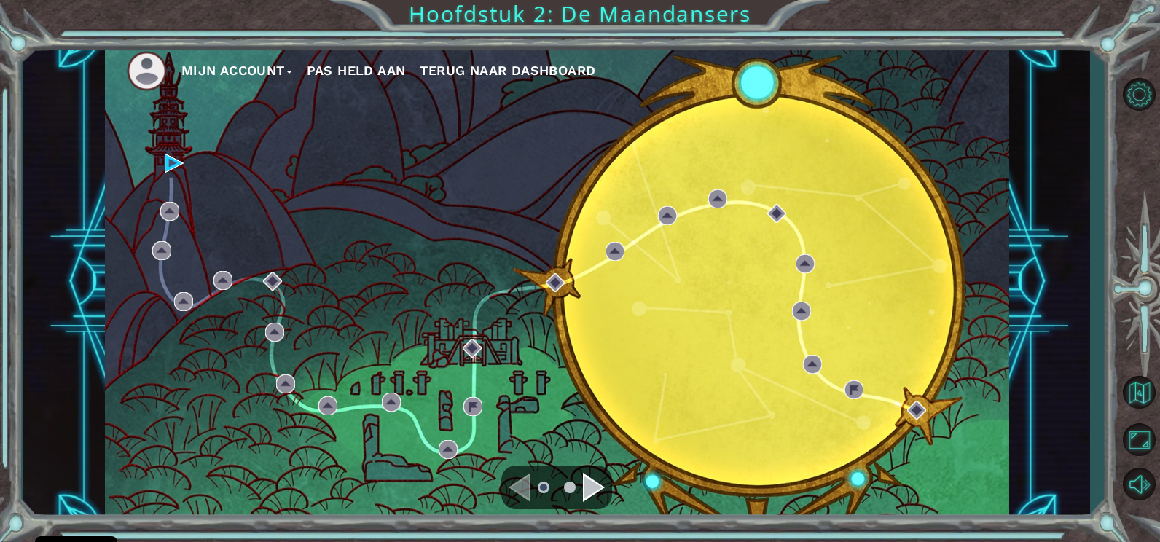
click at [582, 482] on ul at bounding box center [556, 487] width 52 height 29
click at [587, 482] on div "Navigate to the next page" at bounding box center [594, 487] width 22 height 29
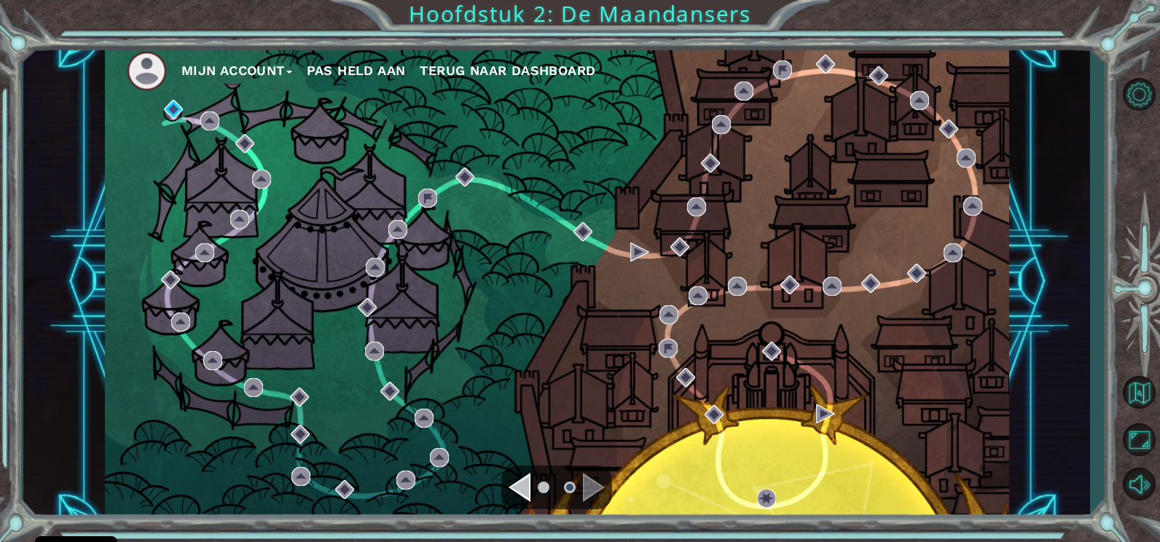
click at [584, 483] on div "Navigate to the next page" at bounding box center [594, 487] width 22 height 29
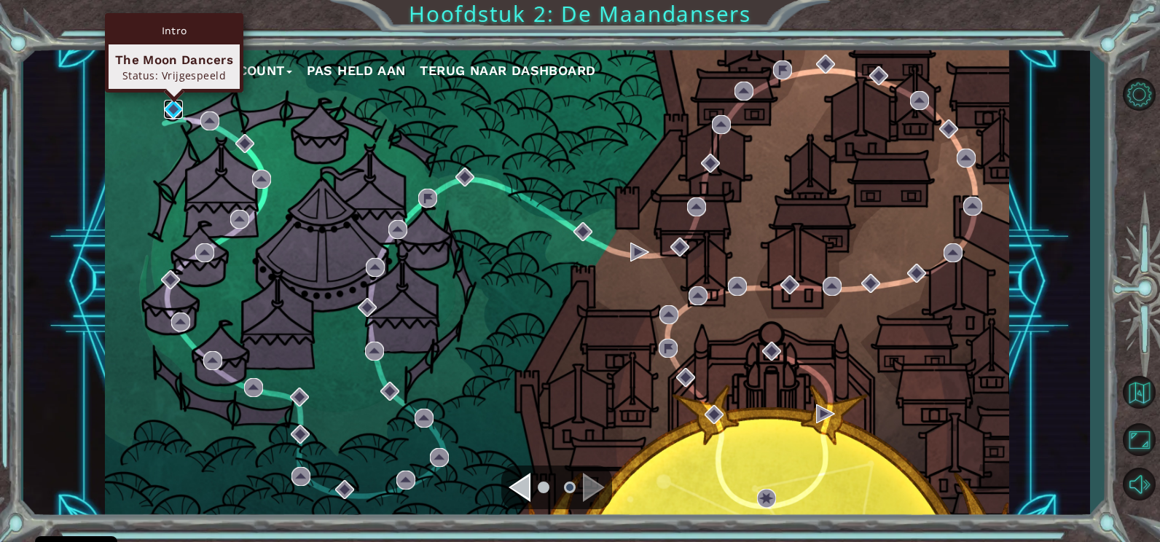
click at [168, 105] on img at bounding box center [173, 109] width 19 height 19
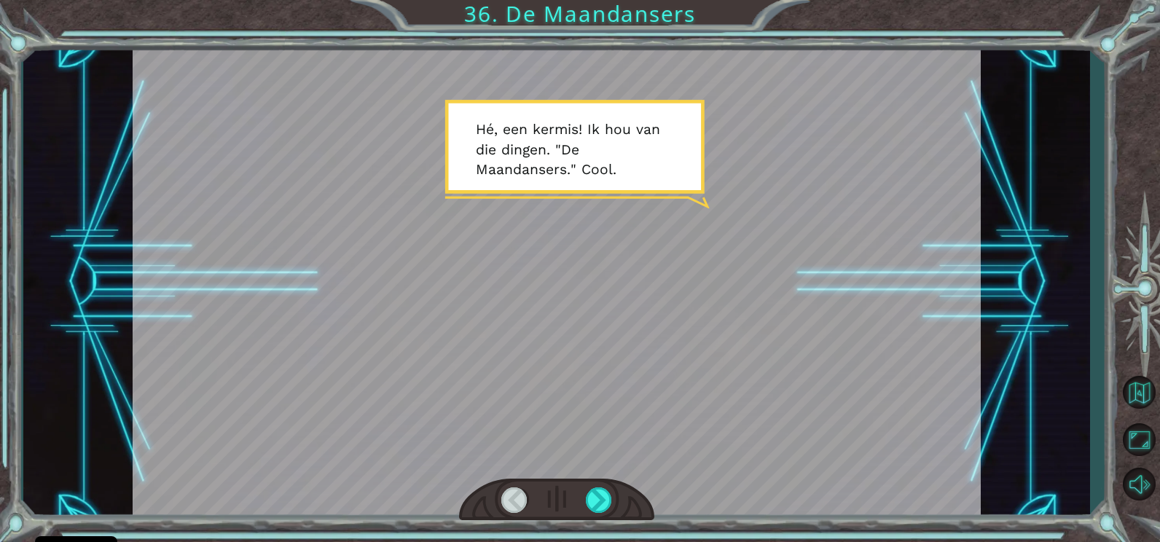
click at [613, 275] on div at bounding box center [557, 282] width 849 height 477
drag, startPoint x: 804, startPoint y: 301, endPoint x: 799, endPoint y: 315, distance: 15.7
click at [804, 306] on div at bounding box center [557, 282] width 849 height 477
click at [594, 496] on div at bounding box center [599, 500] width 27 height 26
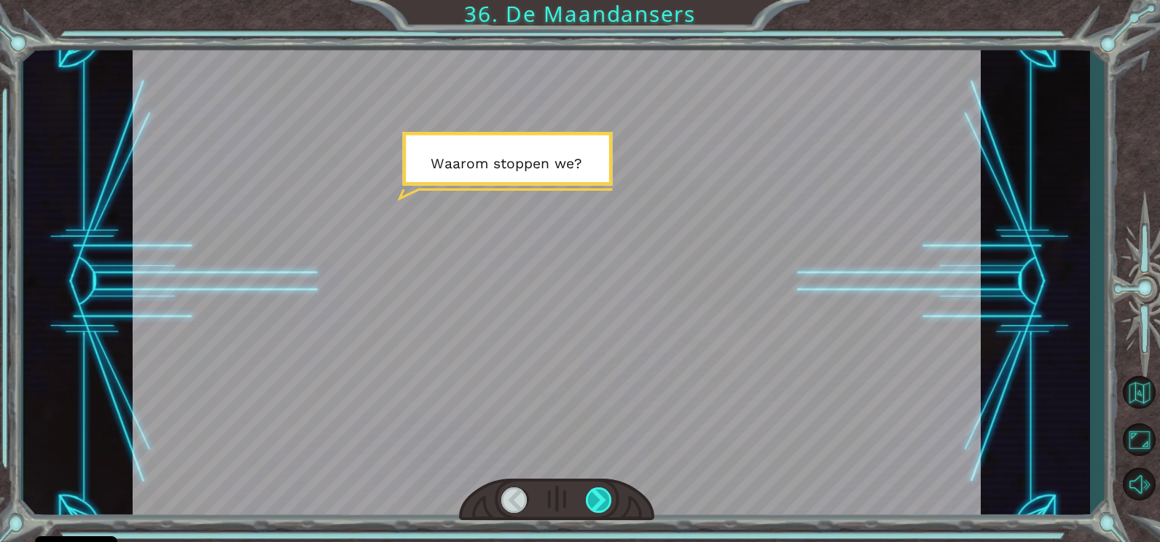
click at [592, 500] on div at bounding box center [599, 500] width 27 height 26
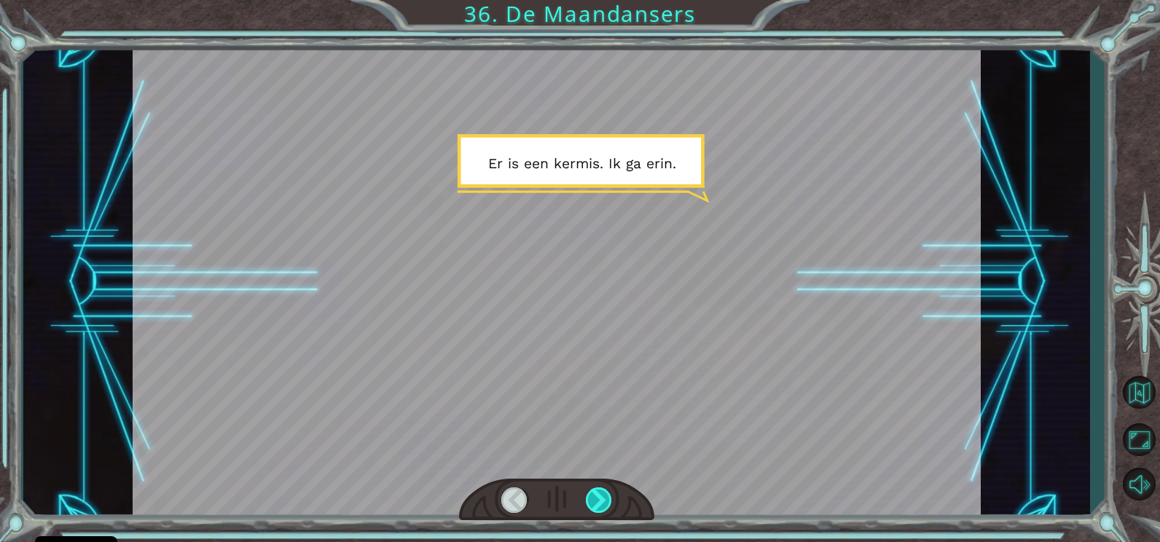
click at [592, 501] on div at bounding box center [599, 500] width 27 height 26
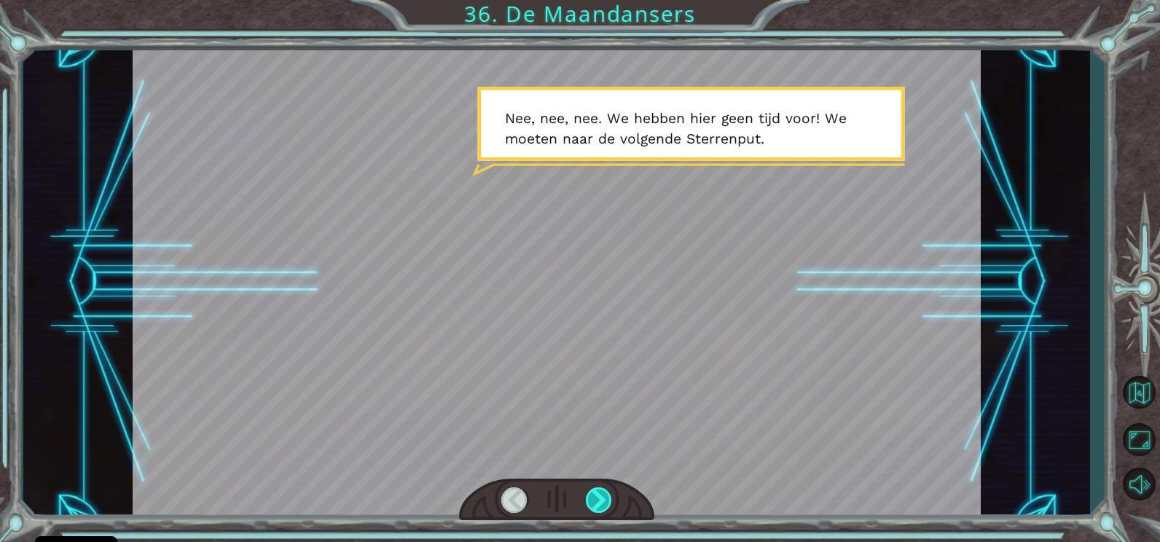
click at [587, 501] on div at bounding box center [599, 500] width 27 height 26
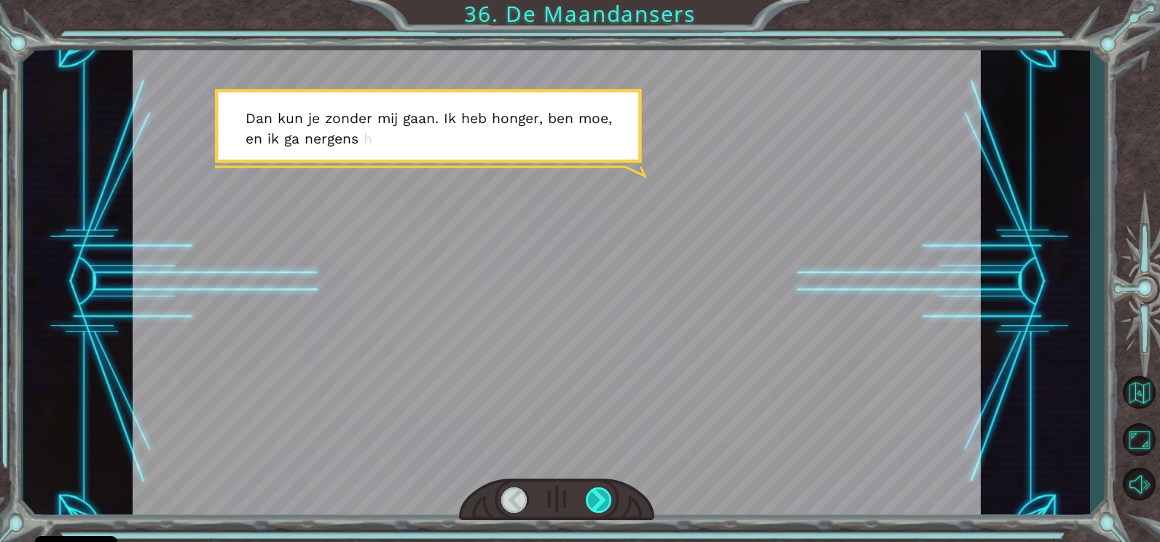
click at [587, 501] on div at bounding box center [599, 500] width 27 height 26
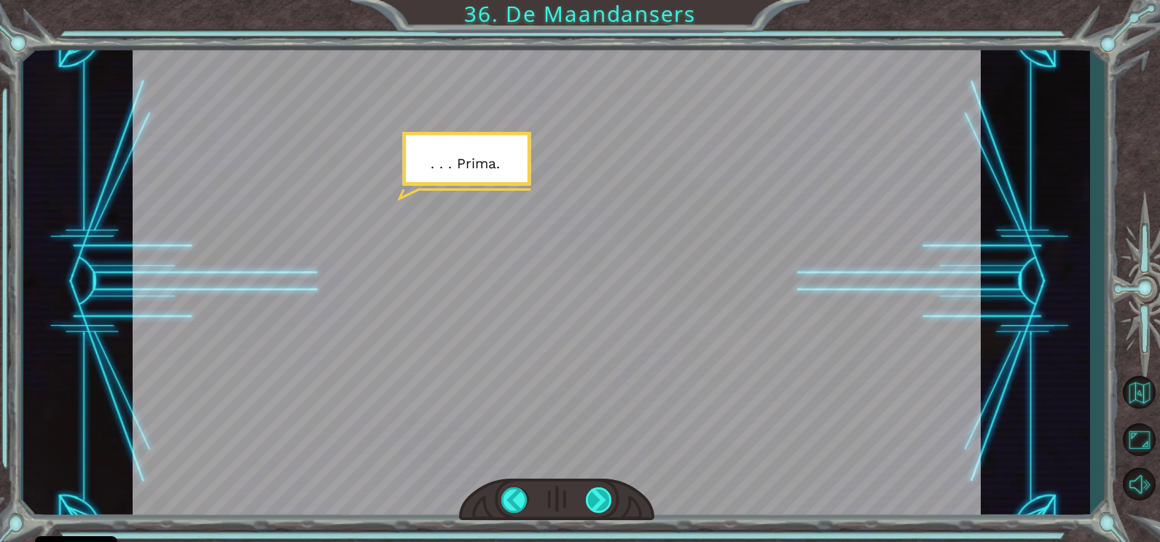
click at [587, 501] on div at bounding box center [599, 500] width 27 height 26
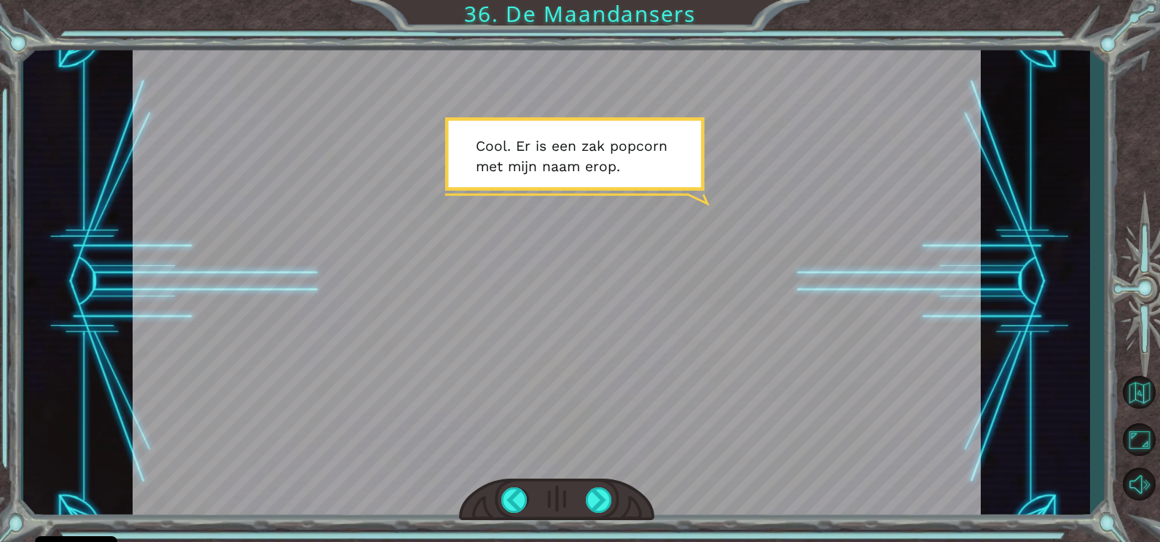
drag, startPoint x: 587, startPoint y: 501, endPoint x: 573, endPoint y: 466, distance: 37.2
click at [573, 466] on div at bounding box center [557, 282] width 849 height 477
click at [597, 502] on div at bounding box center [599, 500] width 27 height 26
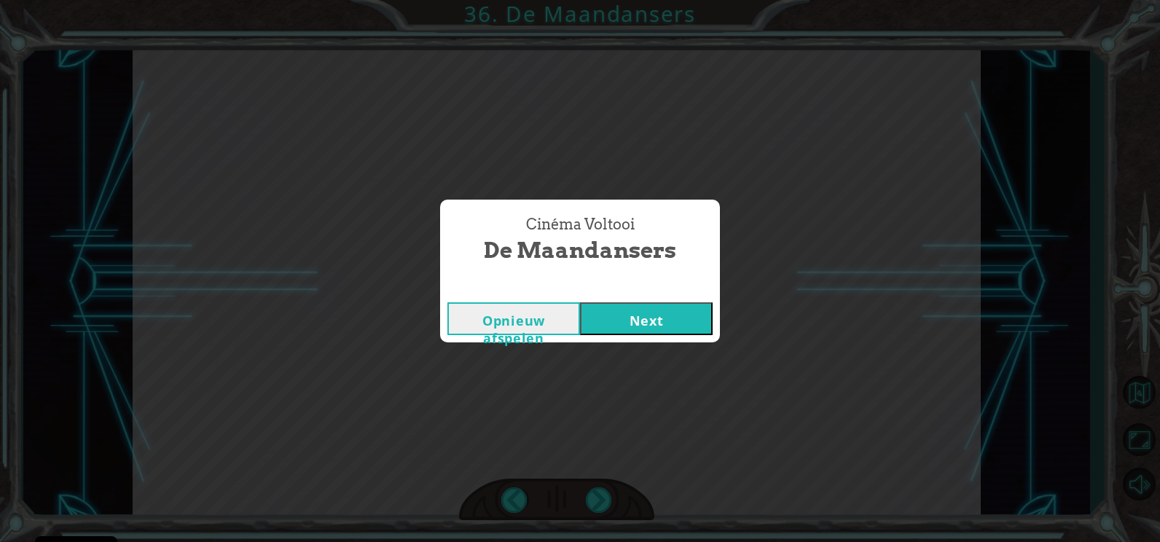
click at [620, 316] on button "Next" at bounding box center [646, 318] width 133 height 33
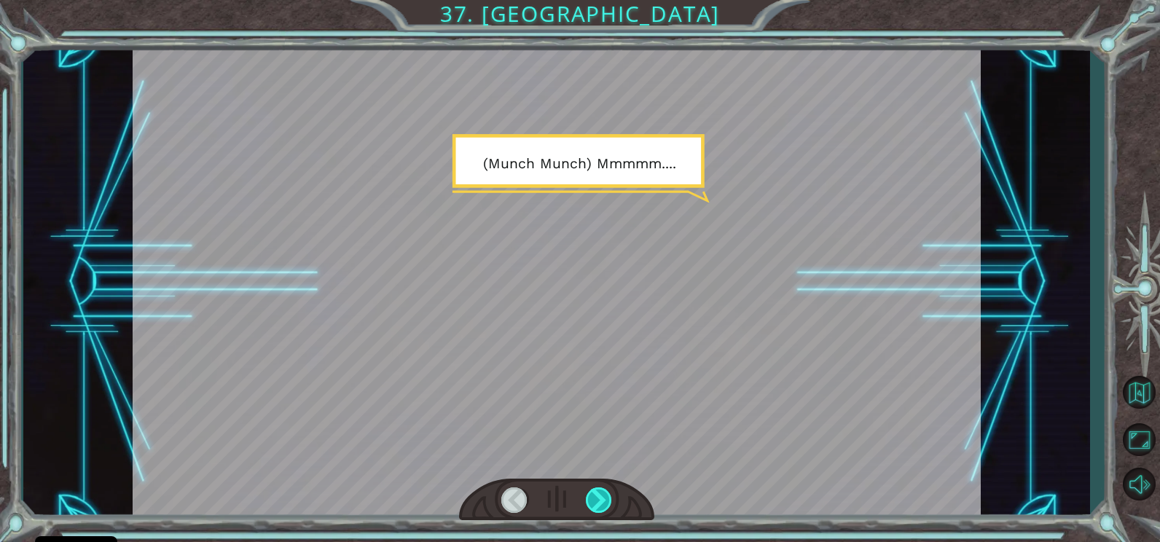
click at [598, 500] on div at bounding box center [599, 500] width 27 height 26
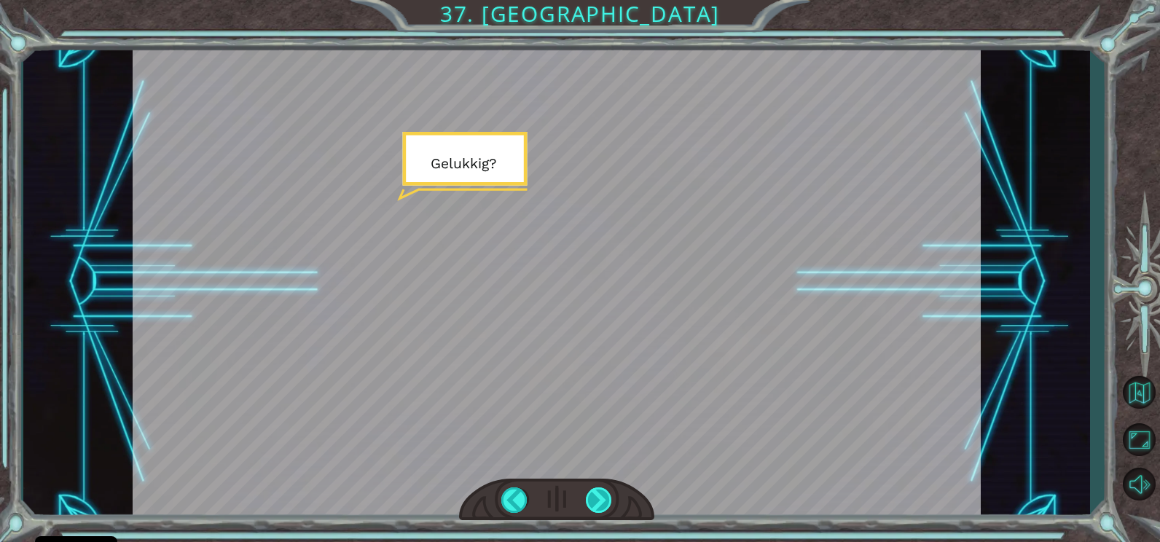
click at [598, 501] on div at bounding box center [599, 500] width 27 height 26
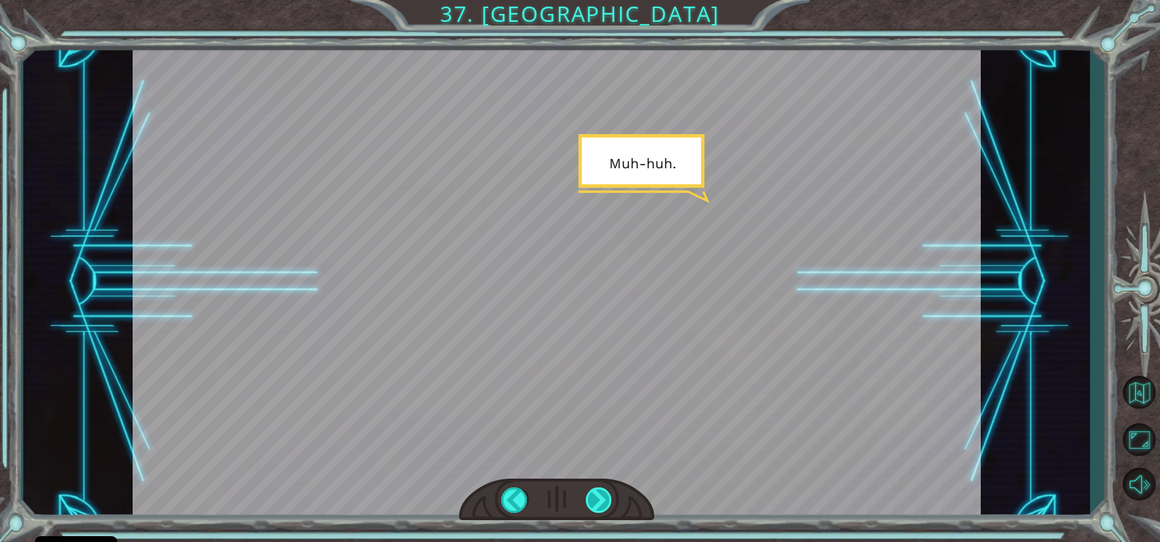
click at [599, 499] on div at bounding box center [599, 500] width 27 height 26
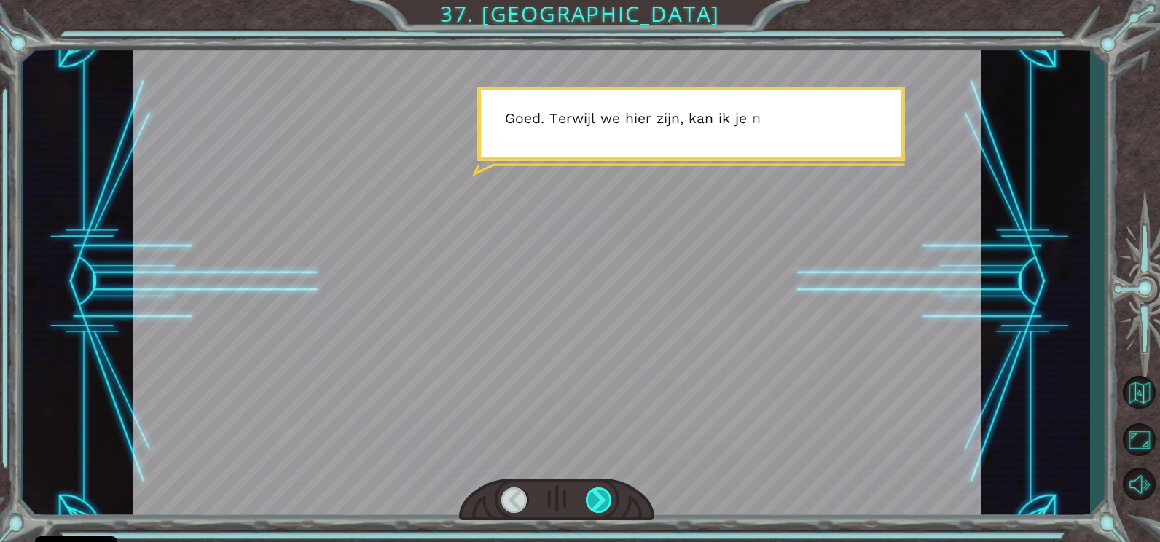
click at [603, 497] on div at bounding box center [599, 500] width 27 height 26
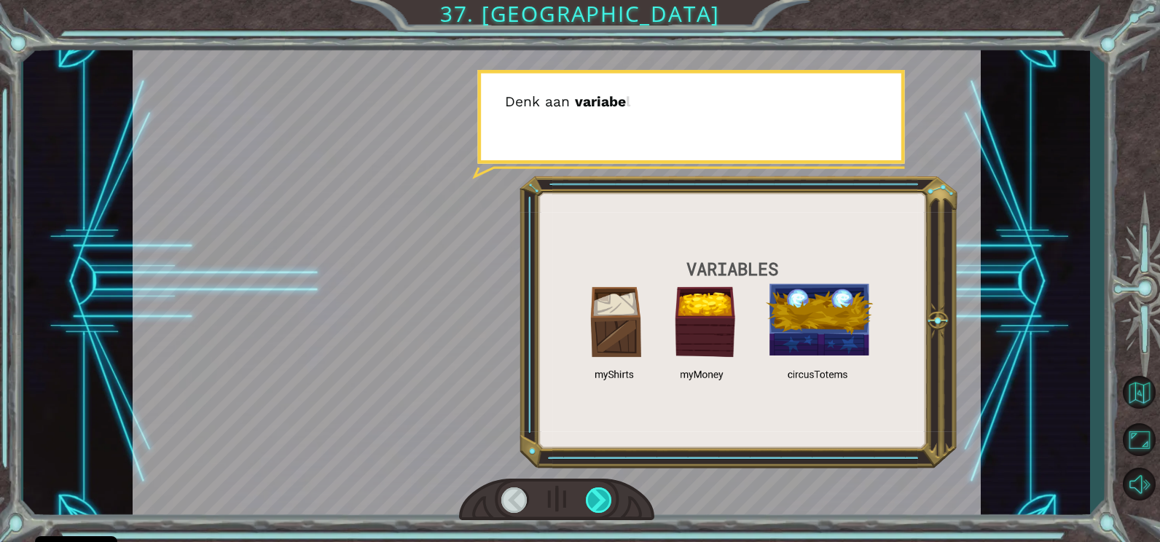
click at [604, 497] on div at bounding box center [599, 500] width 27 height 26
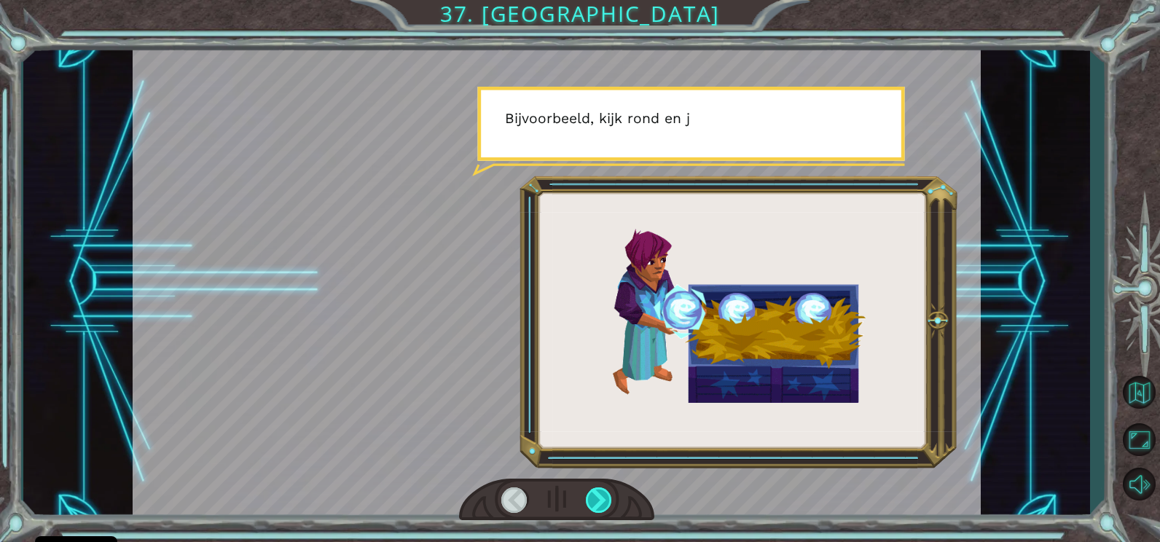
click at [606, 494] on div at bounding box center [599, 500] width 27 height 26
